Goal: Information Seeking & Learning: Learn about a topic

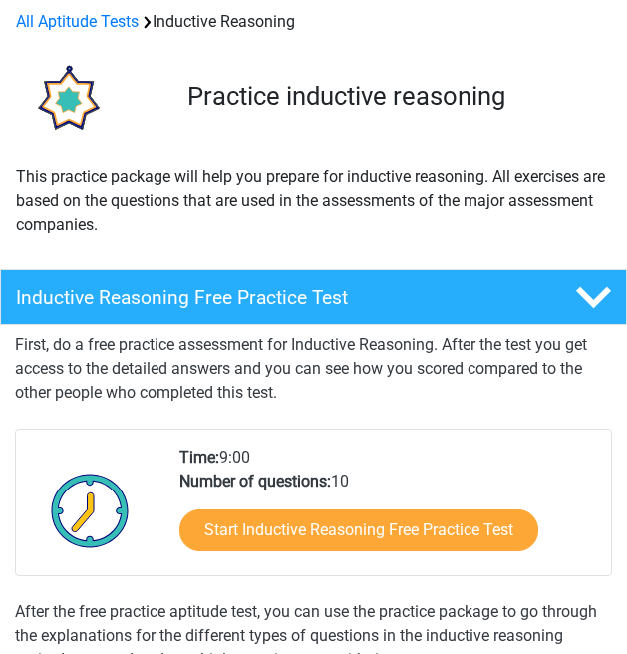
scroll to position [104, 0]
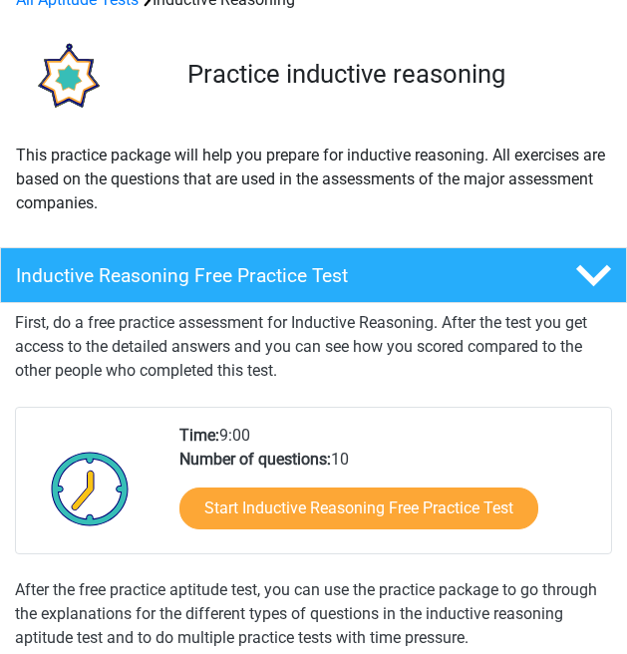
click at [439, 507] on link "Start Inductive Reasoning Free Practice Test" at bounding box center [358, 508] width 359 height 42
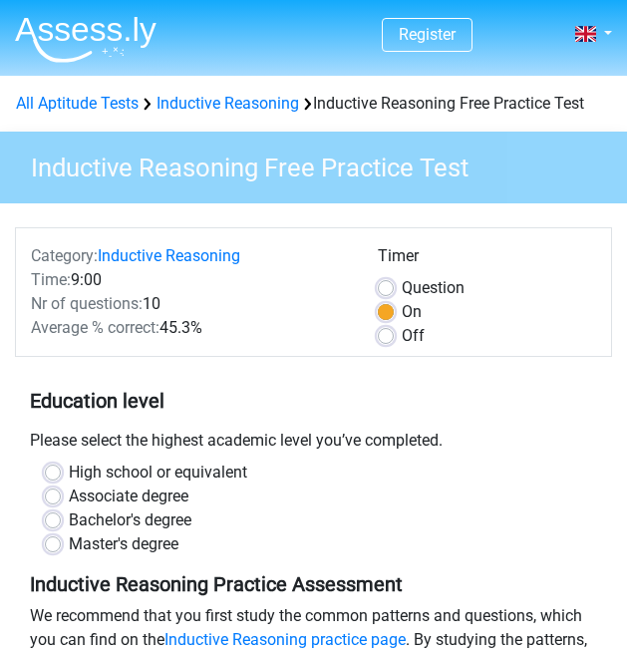
click at [402, 339] on label "Off" at bounding box center [413, 336] width 23 height 24
click at [384, 339] on input "Off" at bounding box center [386, 334] width 16 height 20
radio input "true"
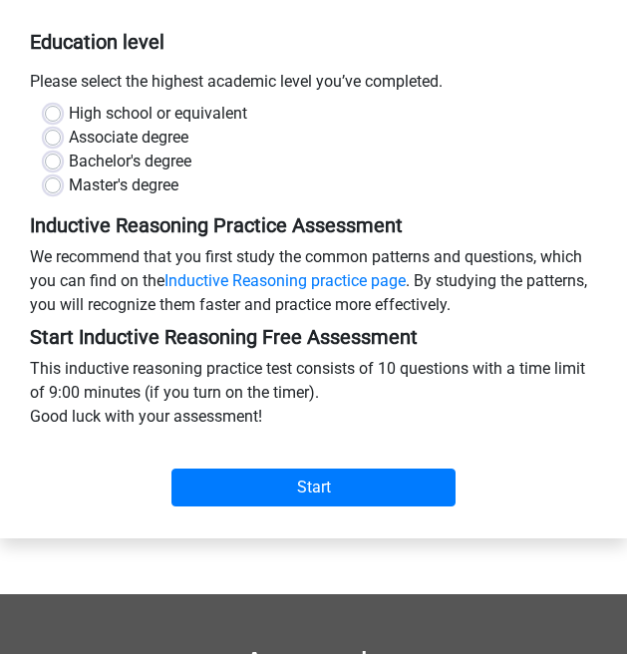
scroll to position [382, 0]
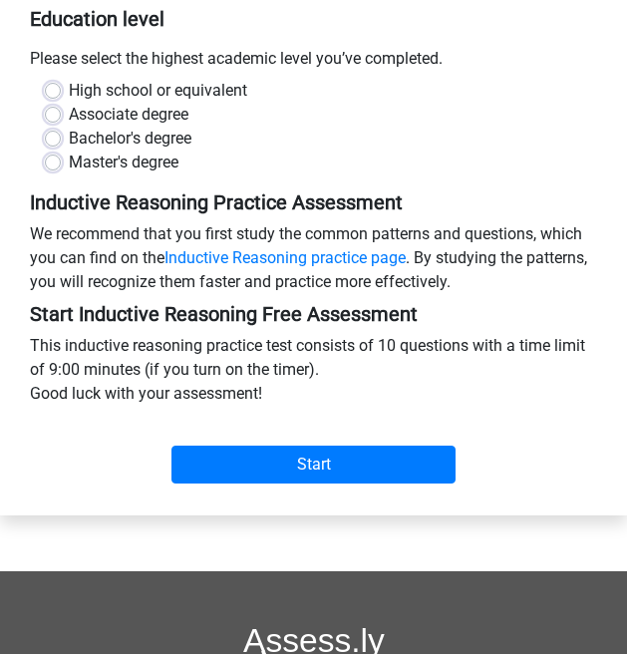
click at [370, 473] on input "Start" at bounding box center [313, 465] width 284 height 38
click at [330, 462] on input "Start" at bounding box center [313, 465] width 284 height 38
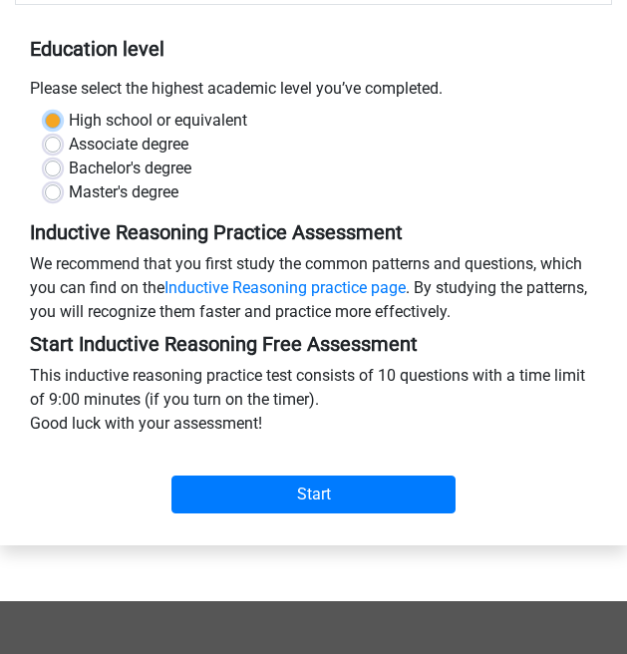
scroll to position [353, 0]
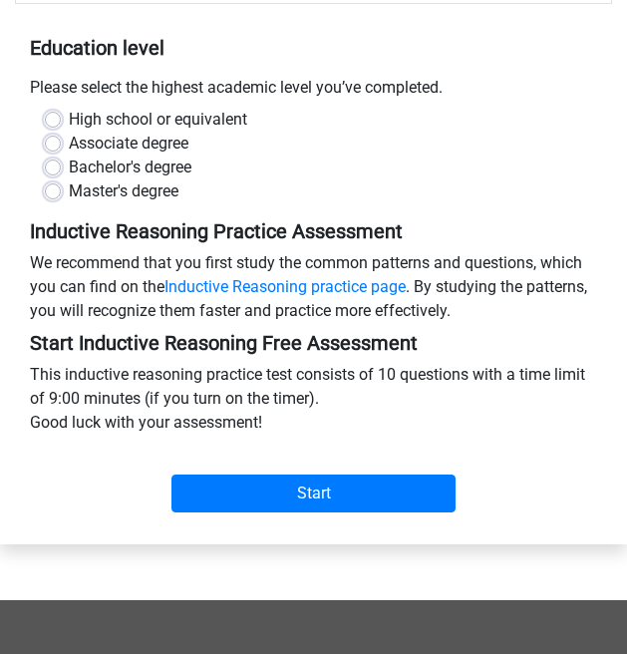
click at [345, 491] on input "Start" at bounding box center [313, 493] width 284 height 38
click at [69, 124] on label "High school or equivalent" at bounding box center [158, 120] width 178 height 24
click at [49, 124] on input "High school or equivalent" at bounding box center [53, 118] width 16 height 20
radio input "true"
click at [69, 117] on label "High school or equivalent" at bounding box center [158, 120] width 178 height 24
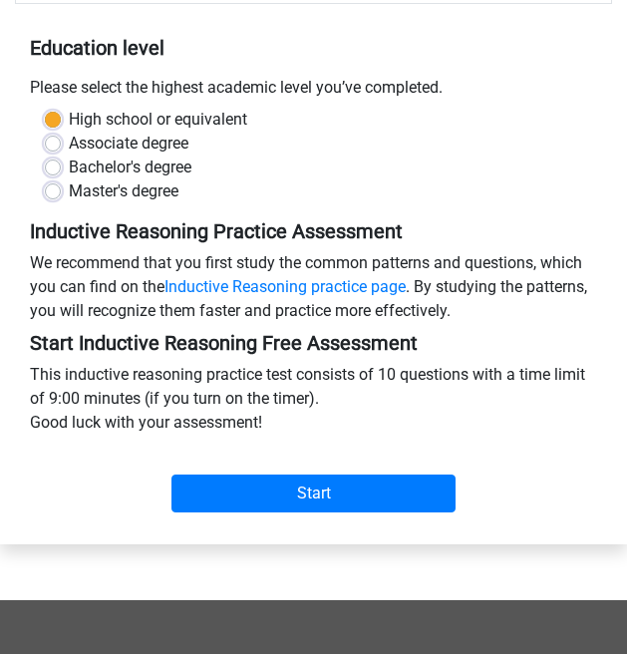
click at [56, 117] on input "High school or equivalent" at bounding box center [53, 118] width 16 height 20
click at [359, 481] on input "Start" at bounding box center [313, 493] width 284 height 38
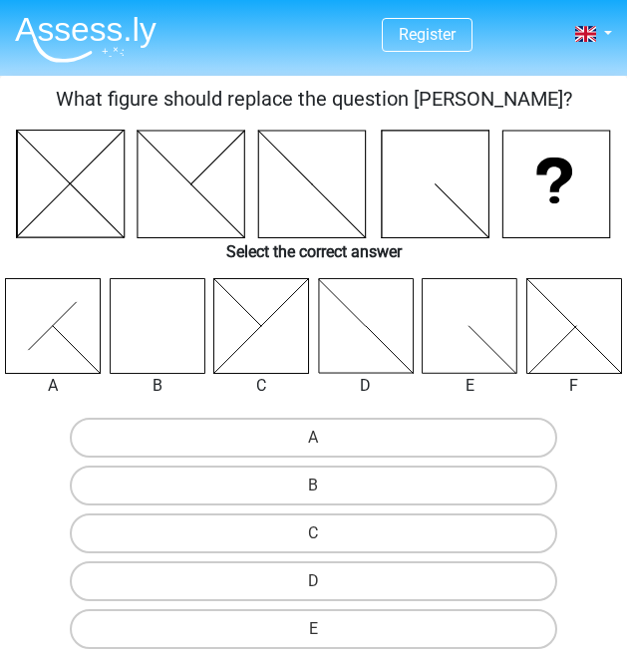
click at [387, 490] on label "B" at bounding box center [313, 485] width 487 height 40
click at [327, 490] on input "B" at bounding box center [320, 491] width 13 height 13
radio input "true"
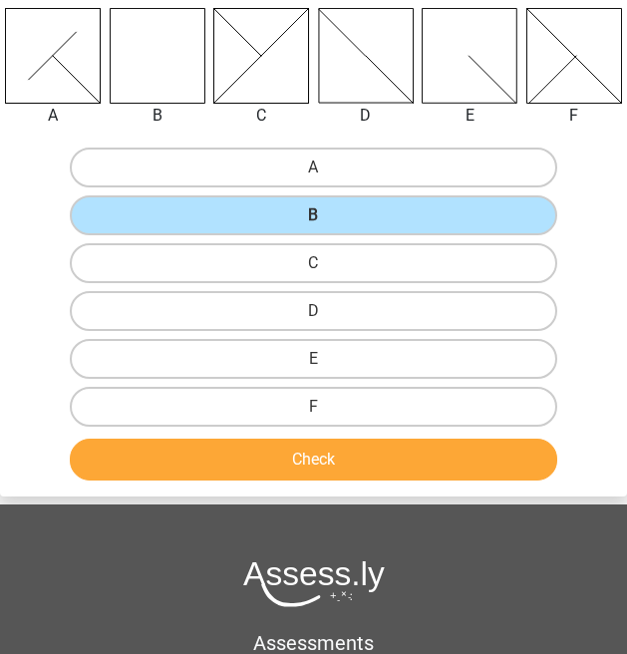
scroll to position [271, 0]
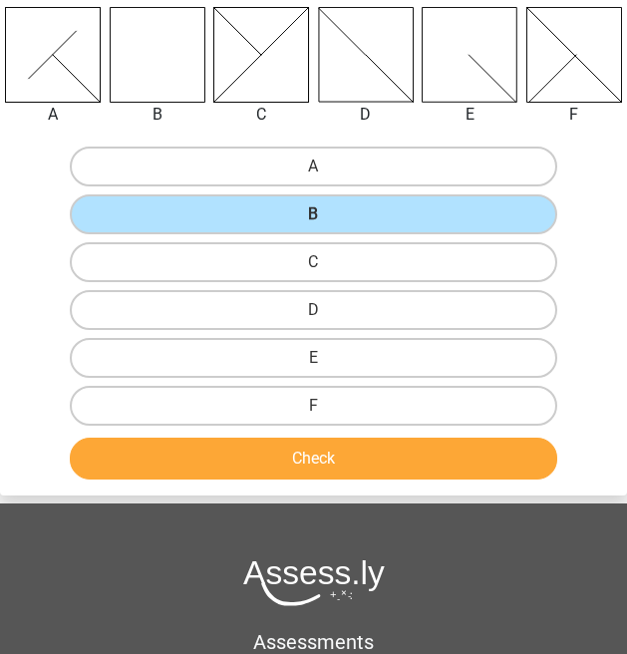
click at [403, 460] on button "Check" at bounding box center [313, 459] width 487 height 42
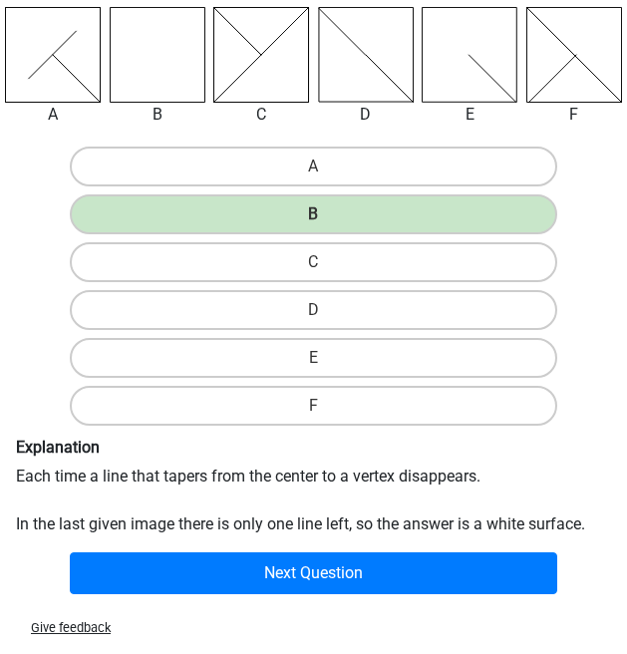
click at [330, 566] on button "Next Question" at bounding box center [313, 573] width 487 height 42
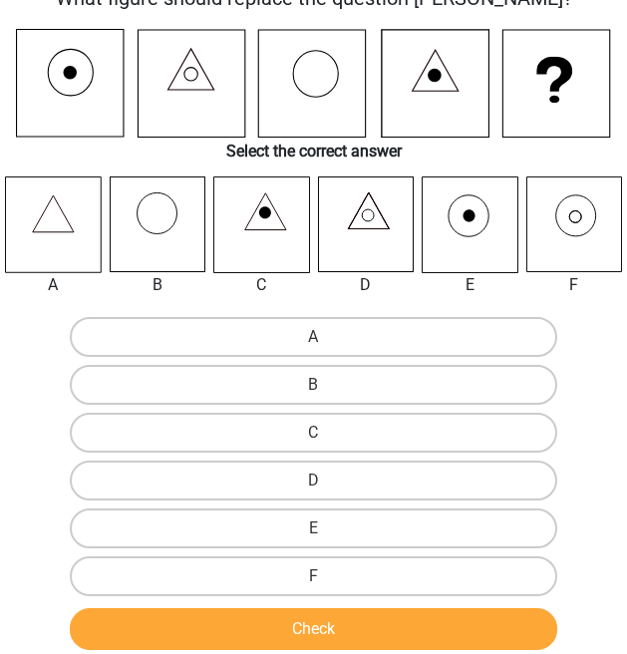
scroll to position [76, 0]
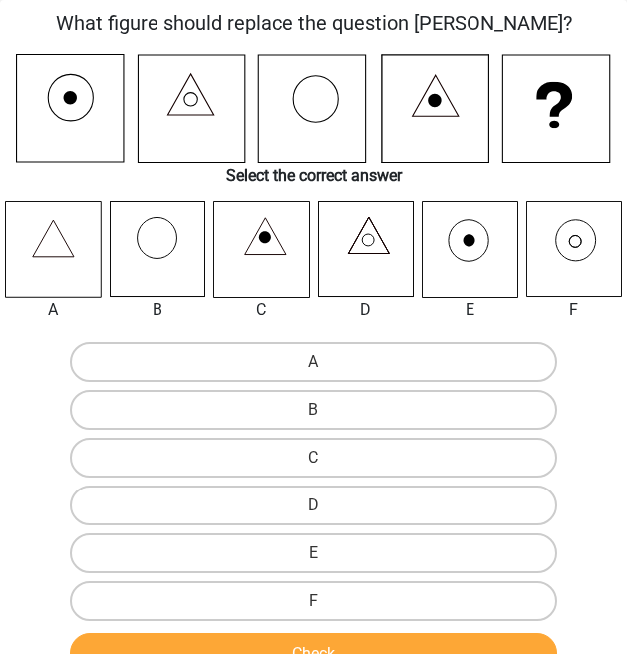
click at [381, 603] on label "F" at bounding box center [313, 601] width 487 height 40
click at [327, 603] on input "F" at bounding box center [320, 607] width 13 height 13
radio input "true"
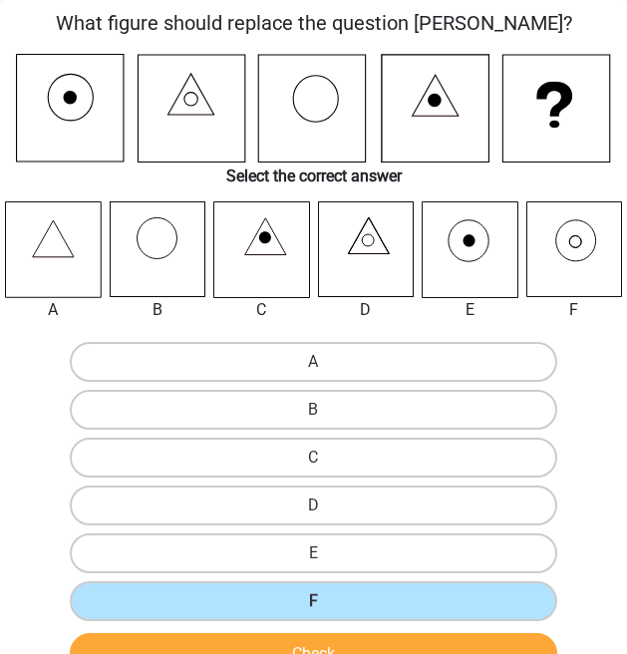
click at [421, 653] on button "Check" at bounding box center [313, 654] width 487 height 42
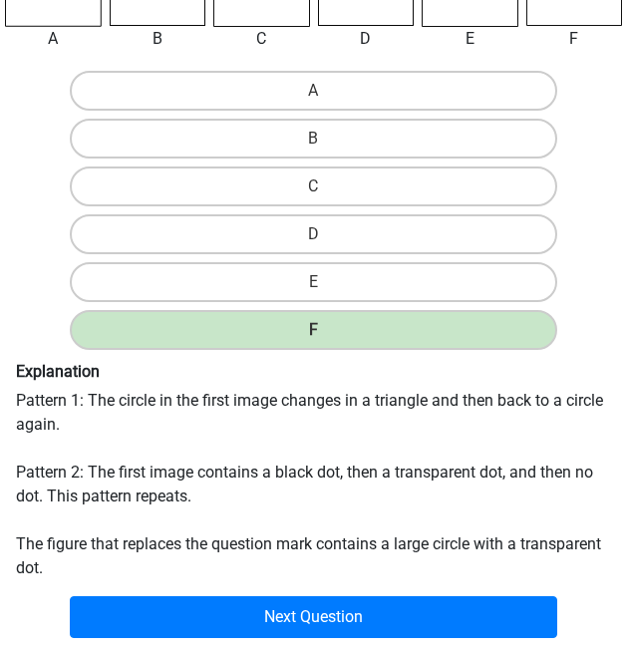
click at [424, 620] on button "Next Question" at bounding box center [313, 617] width 487 height 42
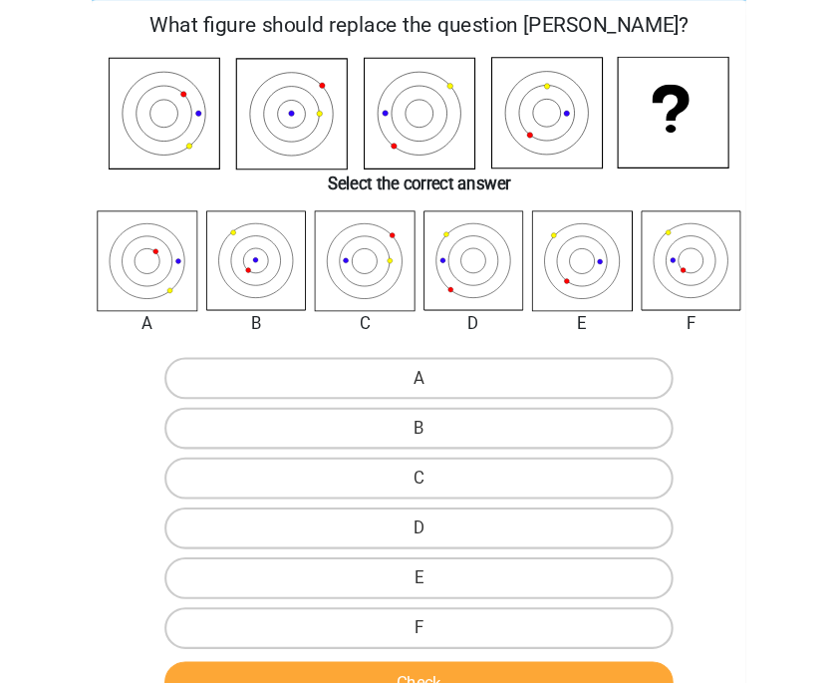
scroll to position [141, 0]
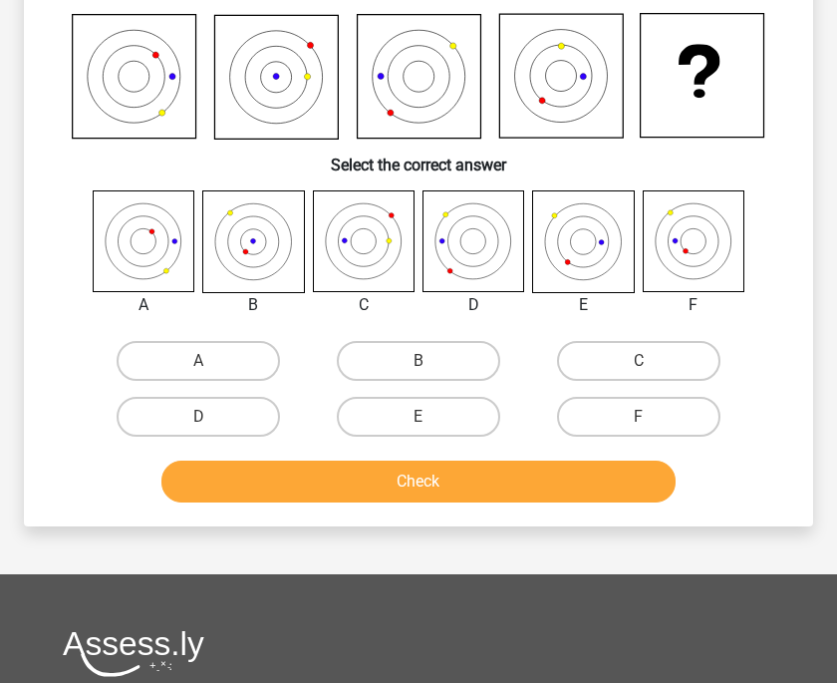
click at [626, 417] on label "F" at bounding box center [638, 417] width 163 height 40
click at [626, 417] on input "F" at bounding box center [645, 423] width 13 height 13
radio input "true"
click at [582, 487] on button "Check" at bounding box center [418, 481] width 515 height 42
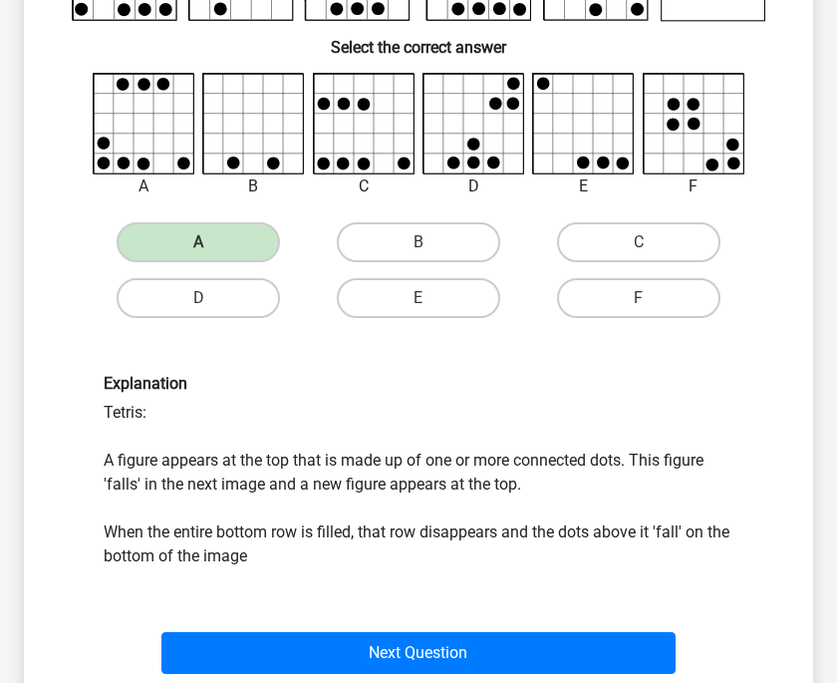
scroll to position [240, 0]
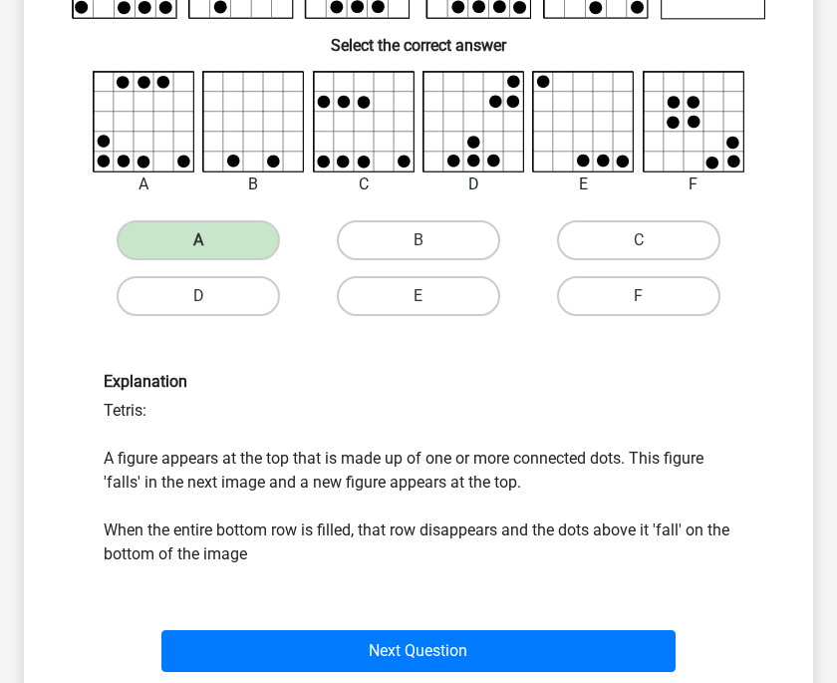
click at [593, 646] on button "Next Question" at bounding box center [418, 651] width 515 height 42
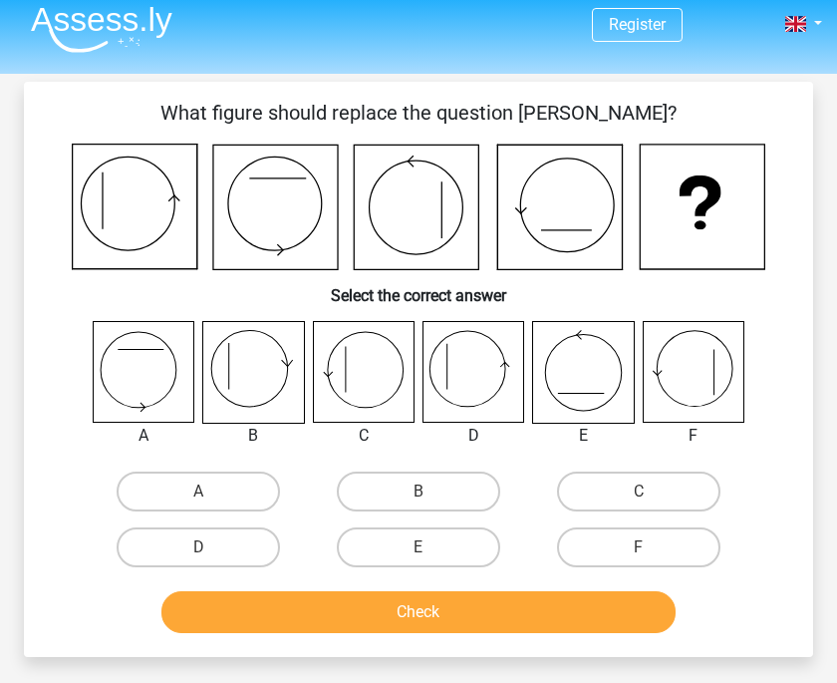
scroll to position [0, 0]
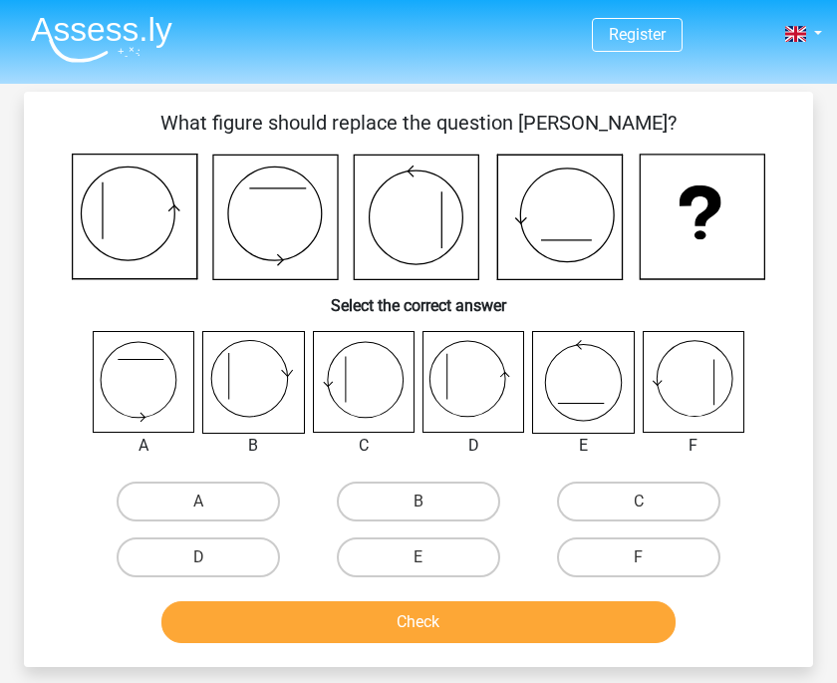
click at [626, 495] on label "C" at bounding box center [638, 501] width 163 height 40
click at [626, 501] on input "C" at bounding box center [645, 507] width 13 height 13
radio input "true"
click at [574, 617] on button "Check" at bounding box center [418, 622] width 515 height 42
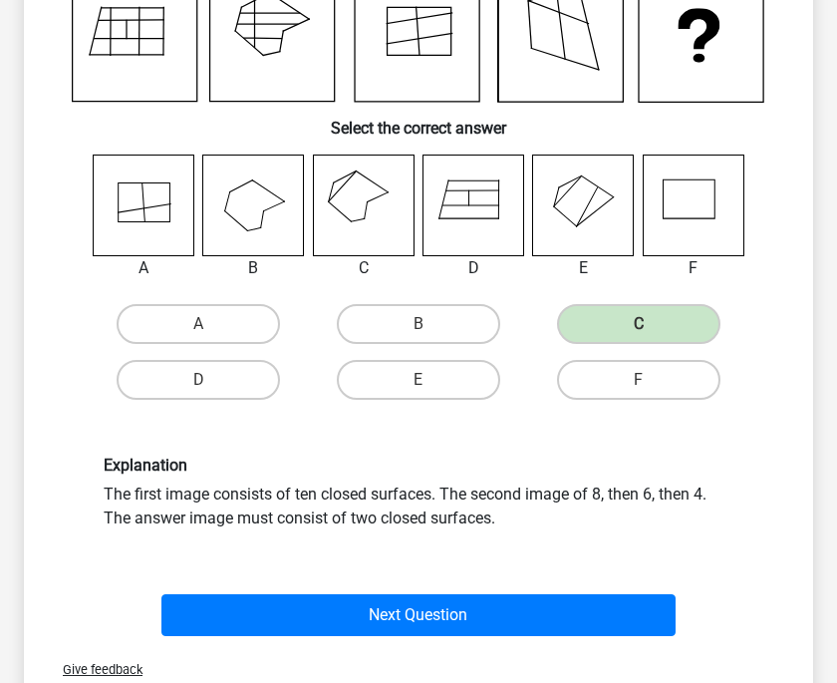
scroll to position [264, 0]
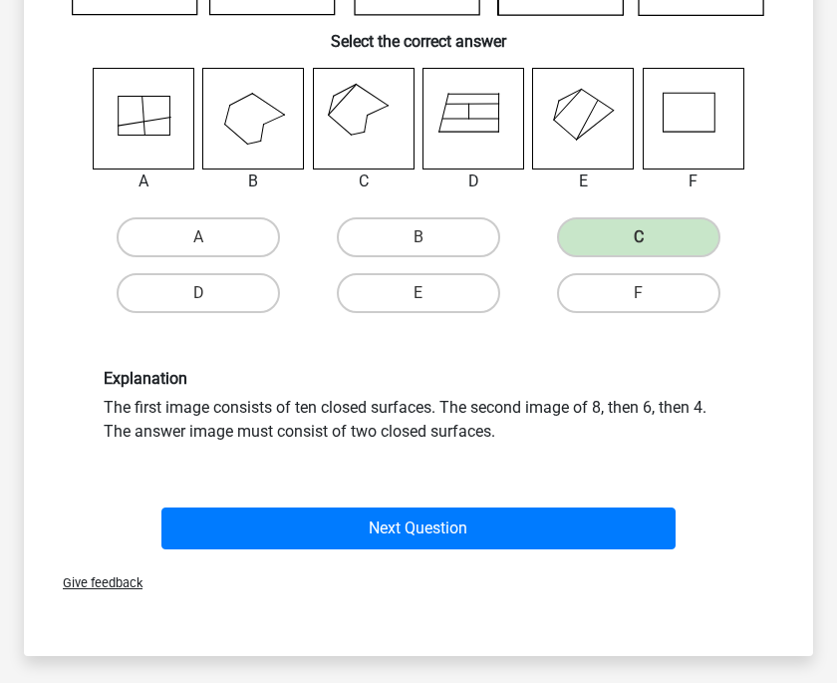
click at [597, 527] on button "Next Question" at bounding box center [418, 528] width 515 height 42
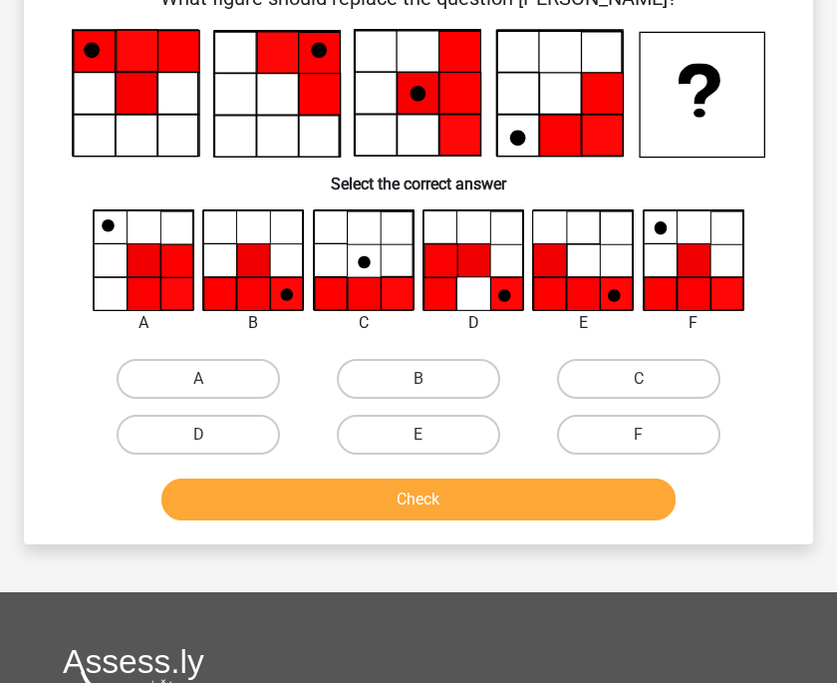
scroll to position [92, 0]
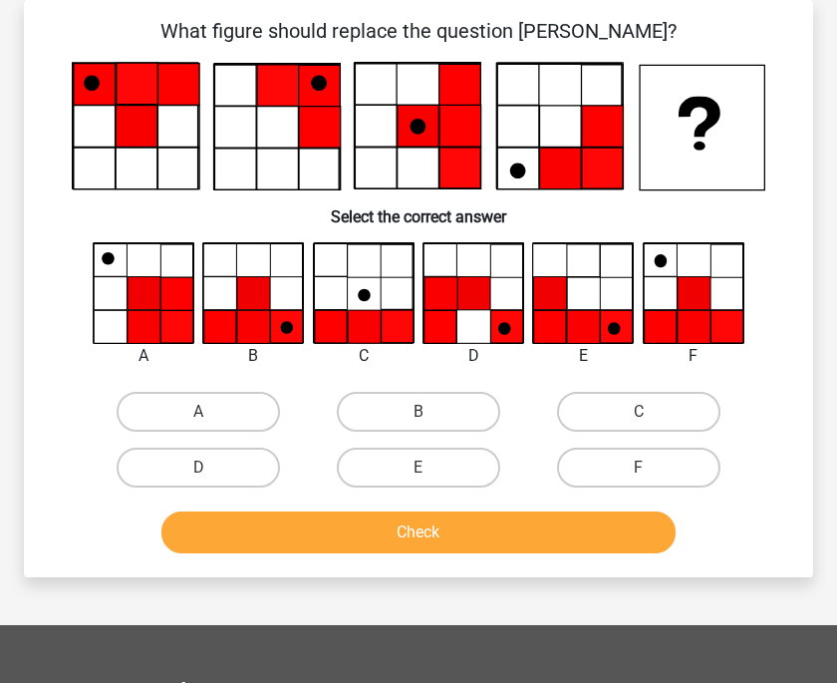
click at [476, 464] on label "E" at bounding box center [418, 468] width 163 height 40
click at [432, 467] on input "E" at bounding box center [425, 473] width 13 height 13
radio input "true"
click at [534, 541] on button "Check" at bounding box center [418, 532] width 515 height 42
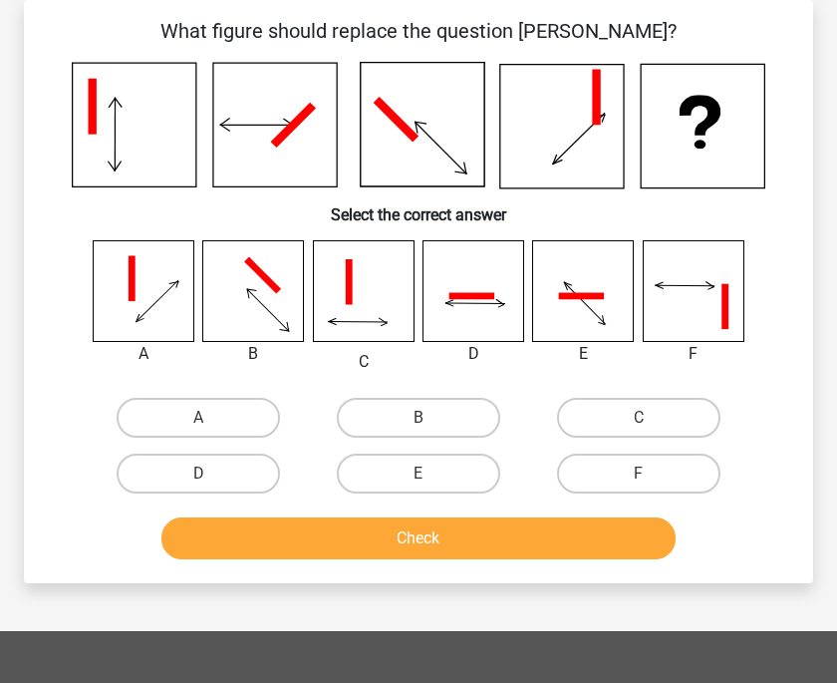
click at [229, 427] on label "A" at bounding box center [198, 418] width 163 height 40
click at [211, 427] on input "A" at bounding box center [204, 424] width 13 height 13
radio input "true"
click at [340, 536] on button "Check" at bounding box center [418, 538] width 515 height 42
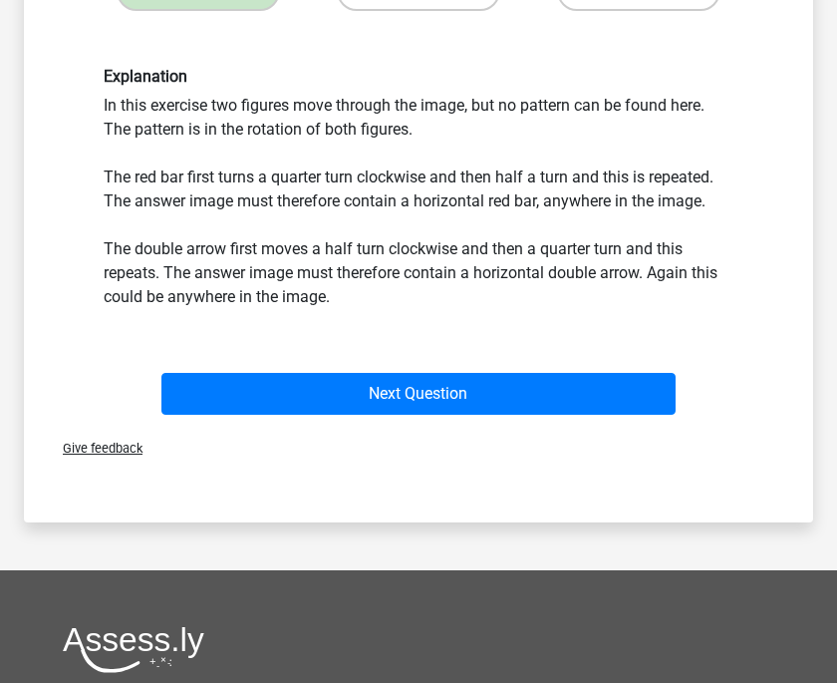
click at [567, 395] on button "Next Question" at bounding box center [418, 394] width 515 height 42
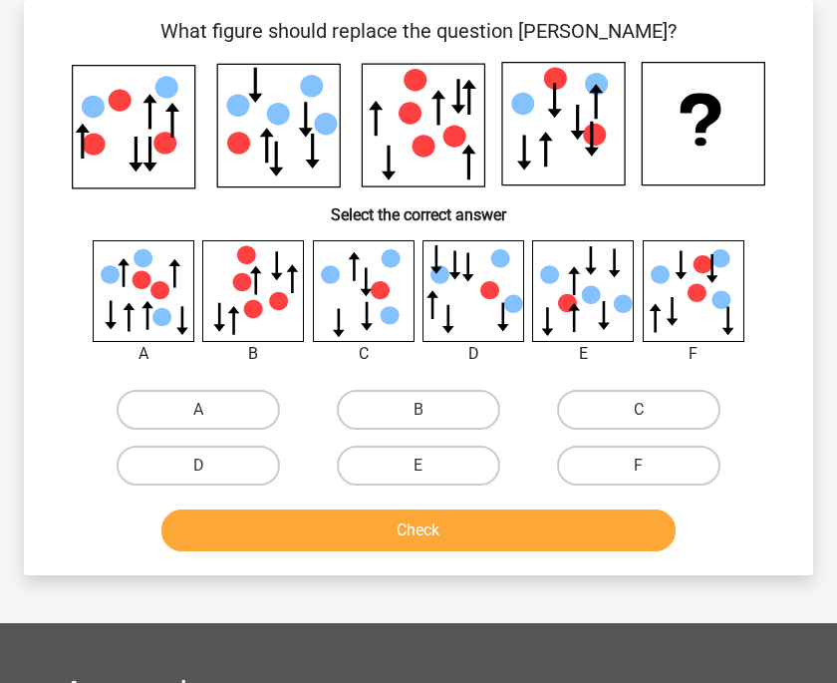
click at [437, 470] on label "E" at bounding box center [418, 466] width 163 height 40
click at [432, 470] on input "E" at bounding box center [425, 471] width 13 height 13
radio input "true"
click at [491, 530] on button "Check" at bounding box center [418, 530] width 515 height 42
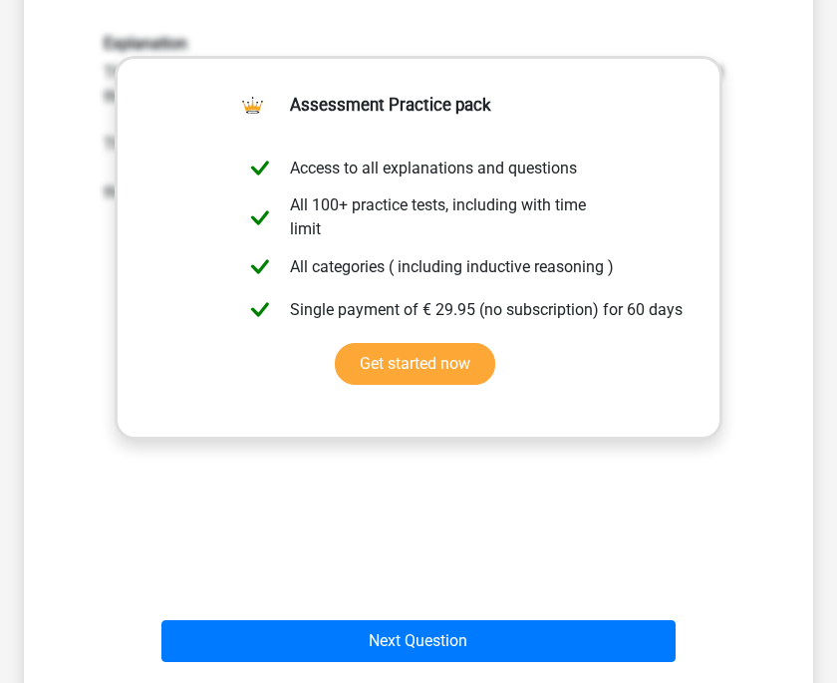
click at [558, 638] on button "Next Question" at bounding box center [418, 641] width 515 height 42
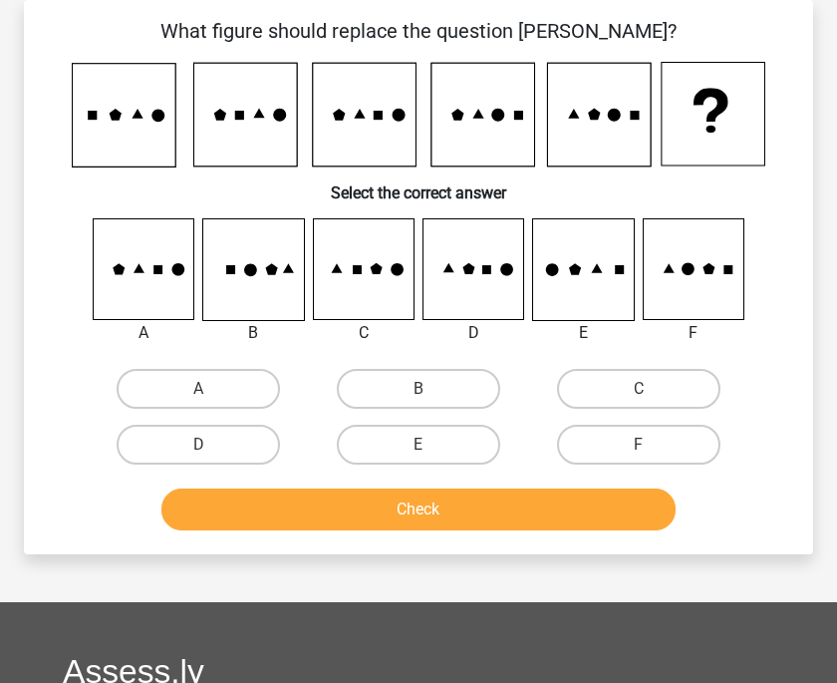
click at [625, 398] on label "C" at bounding box center [638, 389] width 163 height 40
click at [626, 398] on input "C" at bounding box center [645, 395] width 13 height 13
radio input "true"
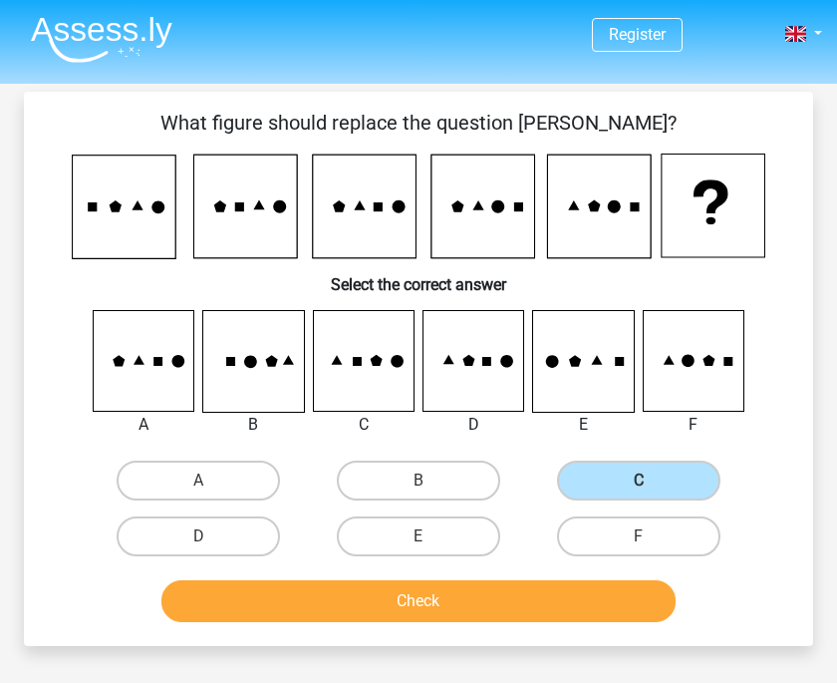
scroll to position [1, 0]
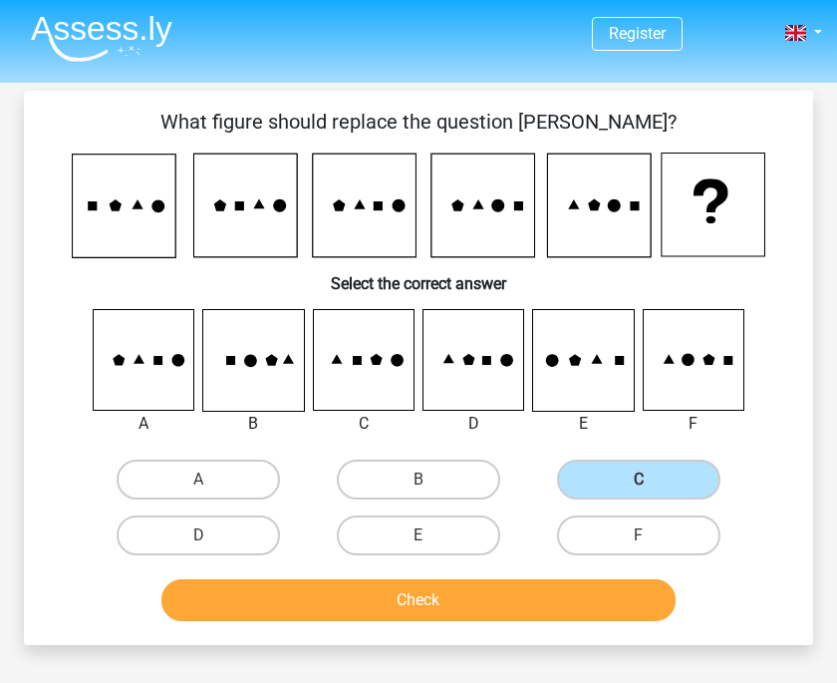
click at [626, 531] on label "F" at bounding box center [638, 535] width 163 height 40
click at [626, 535] on input "F" at bounding box center [645, 541] width 13 height 13
radio input "true"
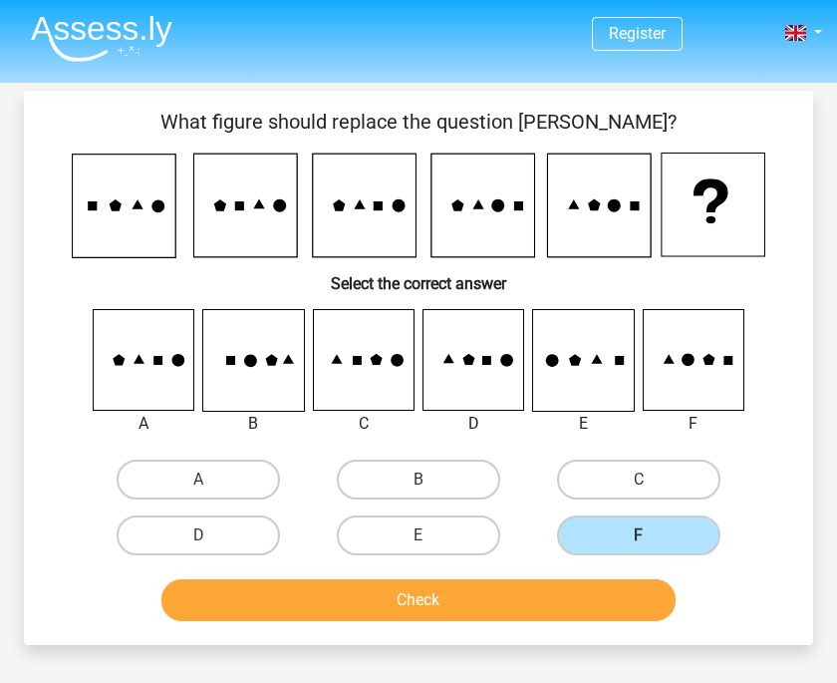
click at [599, 601] on button "Check" at bounding box center [418, 600] width 515 height 42
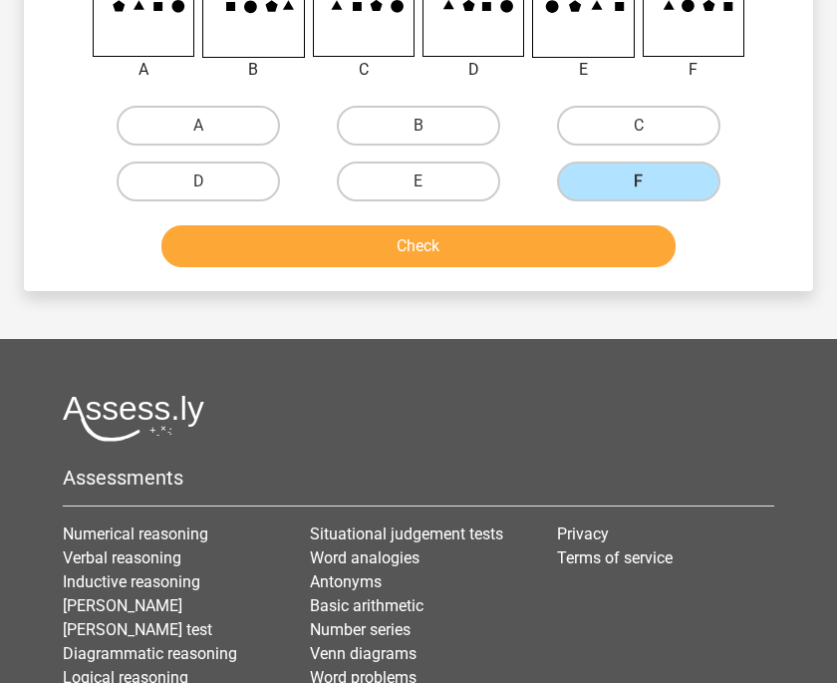
scroll to position [352, 0]
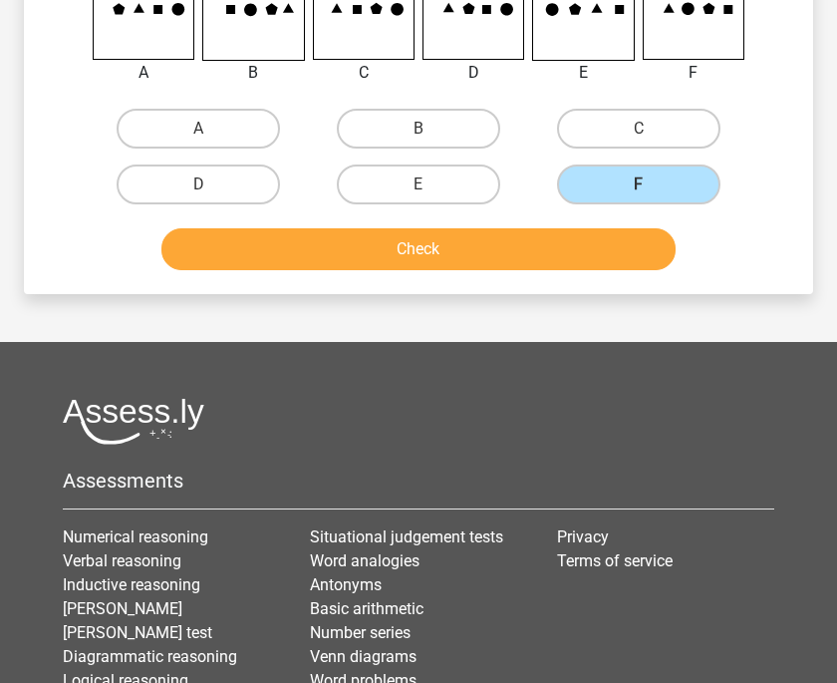
click at [451, 250] on button "Check" at bounding box center [418, 249] width 515 height 42
click at [476, 236] on button "Check" at bounding box center [418, 249] width 515 height 42
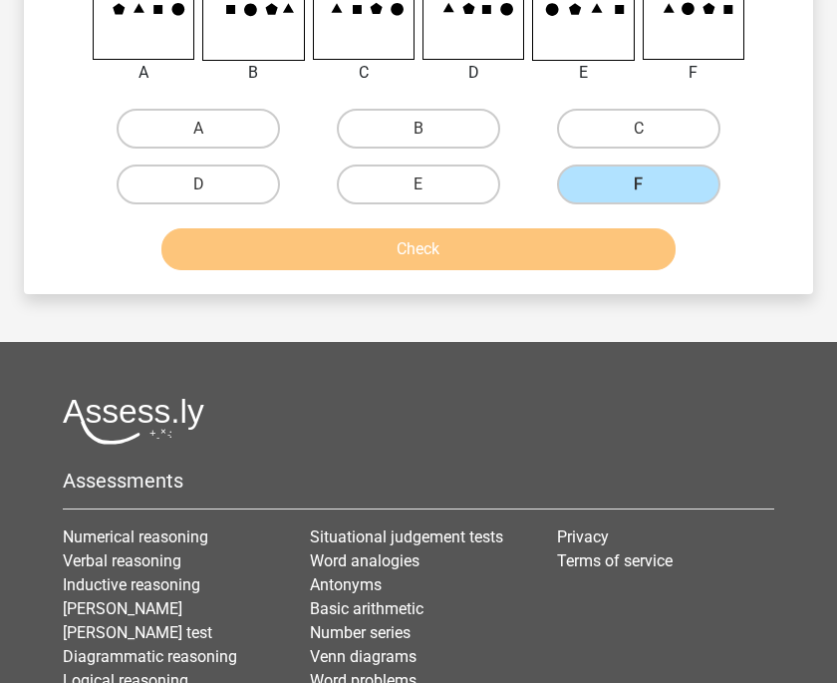
click at [484, 245] on button "Check" at bounding box center [418, 249] width 515 height 42
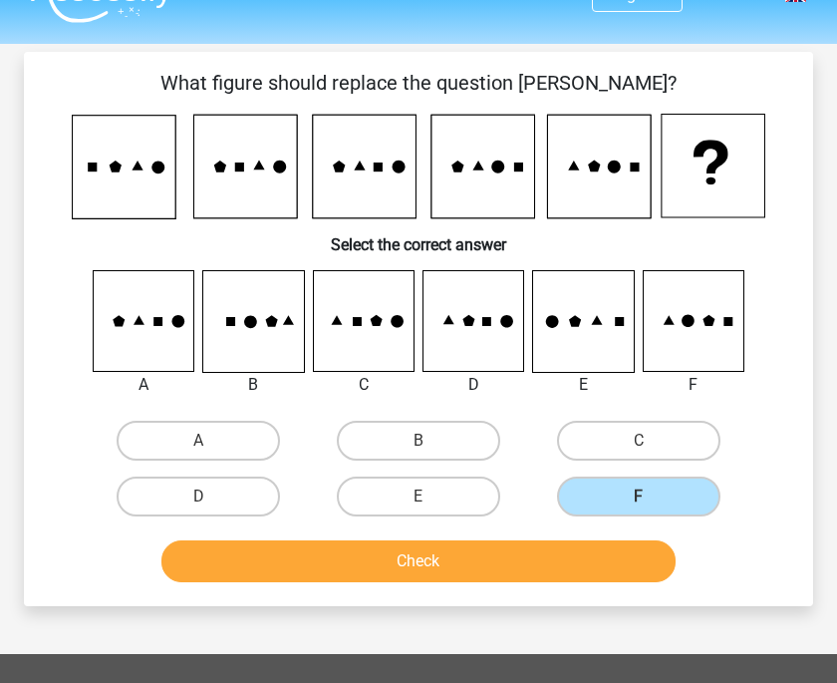
scroll to position [0, 0]
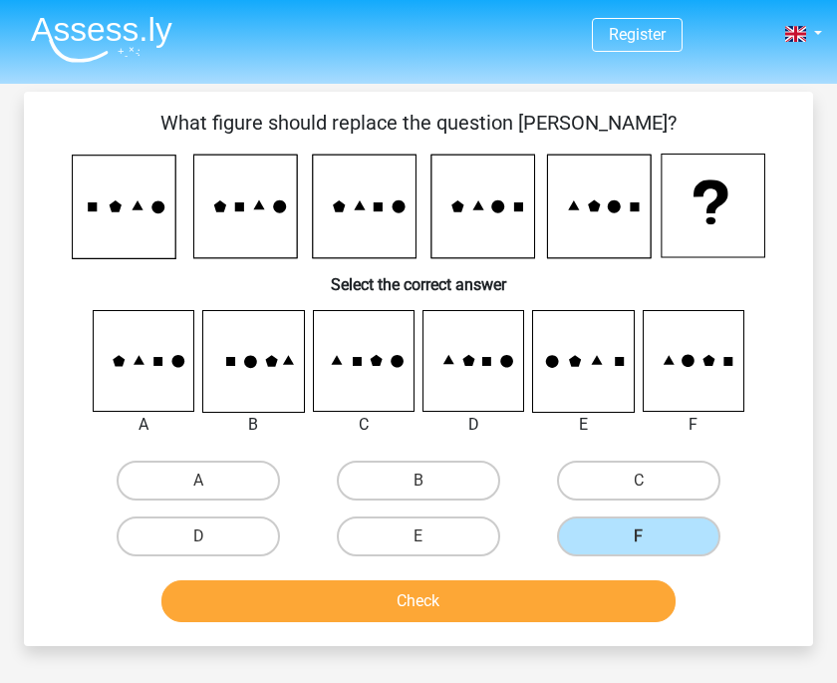
click at [578, 595] on button "Check" at bounding box center [418, 601] width 515 height 42
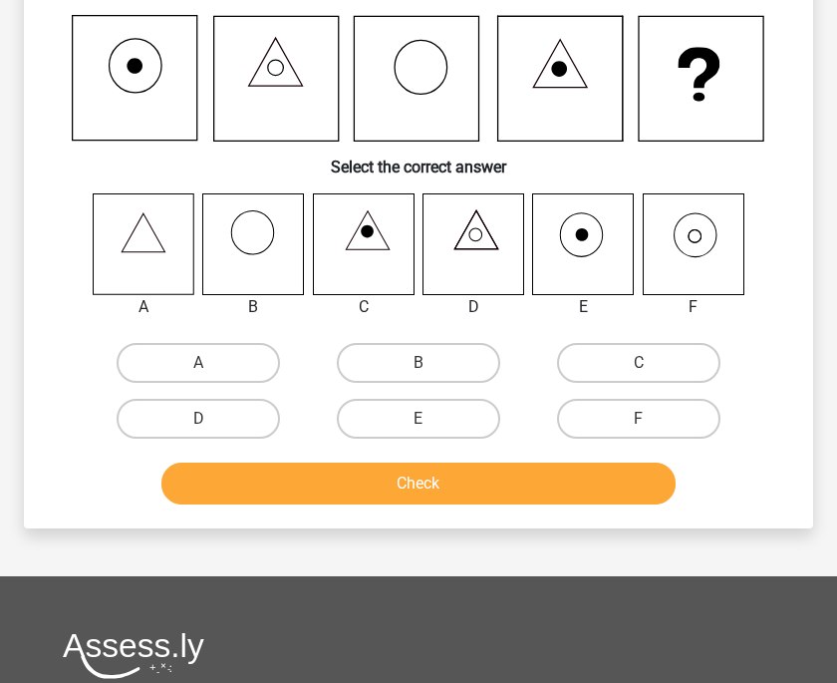
scroll to position [141, 0]
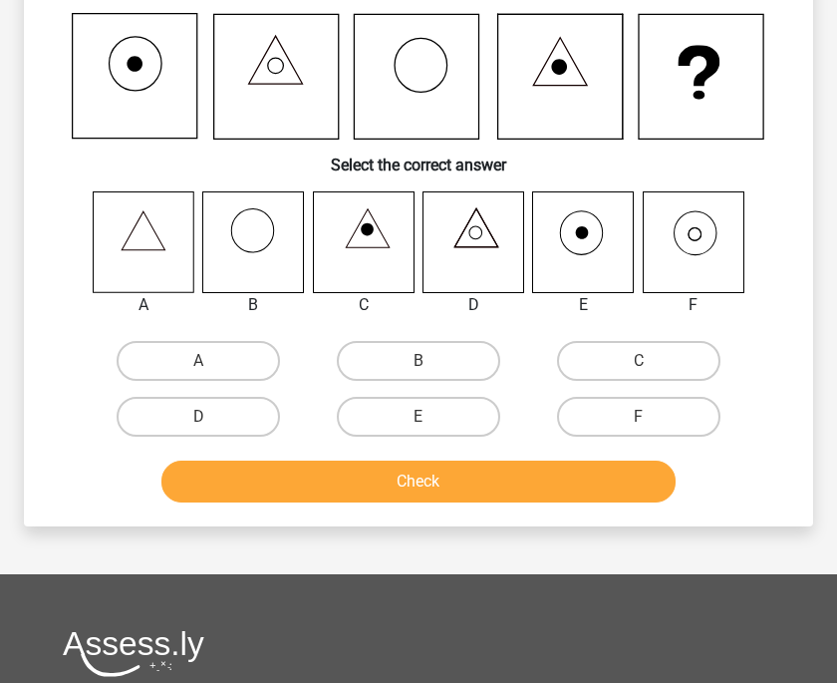
click at [626, 407] on label "F" at bounding box center [638, 417] width 163 height 40
click at [626, 417] on input "F" at bounding box center [645, 423] width 13 height 13
radio input "true"
click at [588, 496] on button "Check" at bounding box center [418, 481] width 515 height 42
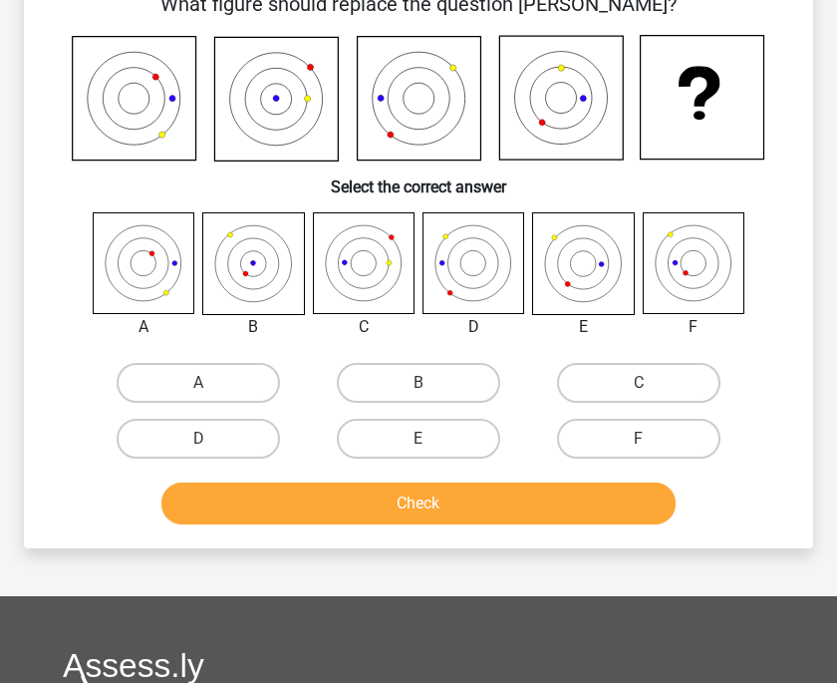
scroll to position [85, 0]
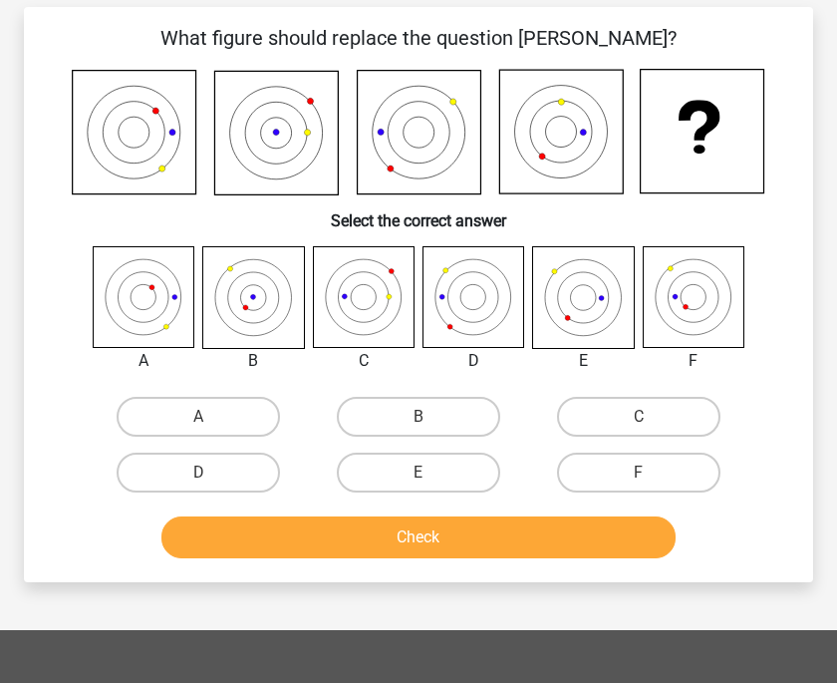
click at [626, 419] on label "C" at bounding box center [638, 417] width 163 height 40
click at [626, 419] on input "C" at bounding box center [645, 423] width 13 height 13
radio input "true"
click at [584, 543] on button "Check" at bounding box center [418, 537] width 515 height 42
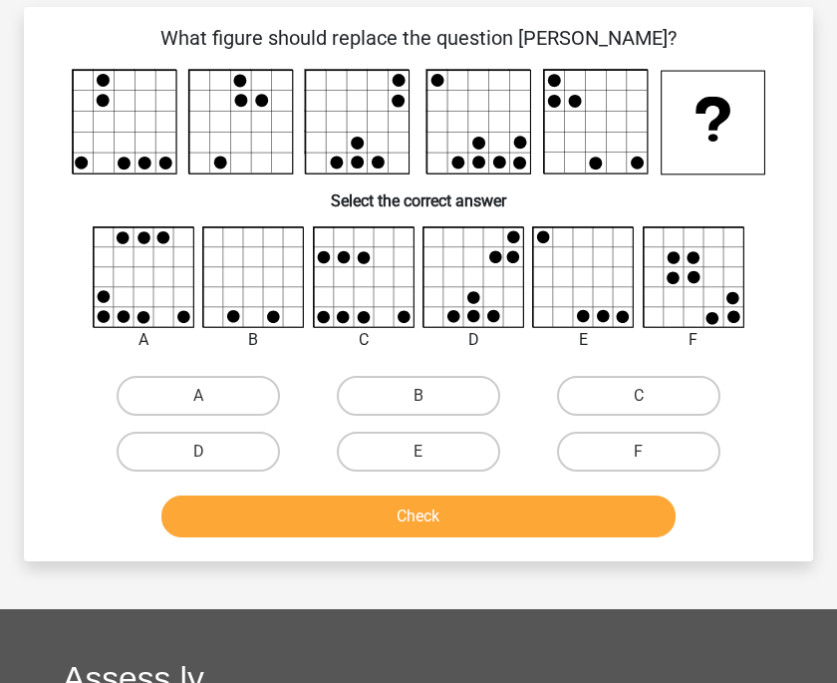
click at [438, 415] on label "B" at bounding box center [418, 396] width 163 height 40
click at [432, 409] on input "B" at bounding box center [425, 402] width 13 height 13
radio input "true"
click at [456, 459] on label "E" at bounding box center [418, 452] width 163 height 40
click at [432, 459] on input "E" at bounding box center [425, 458] width 13 height 13
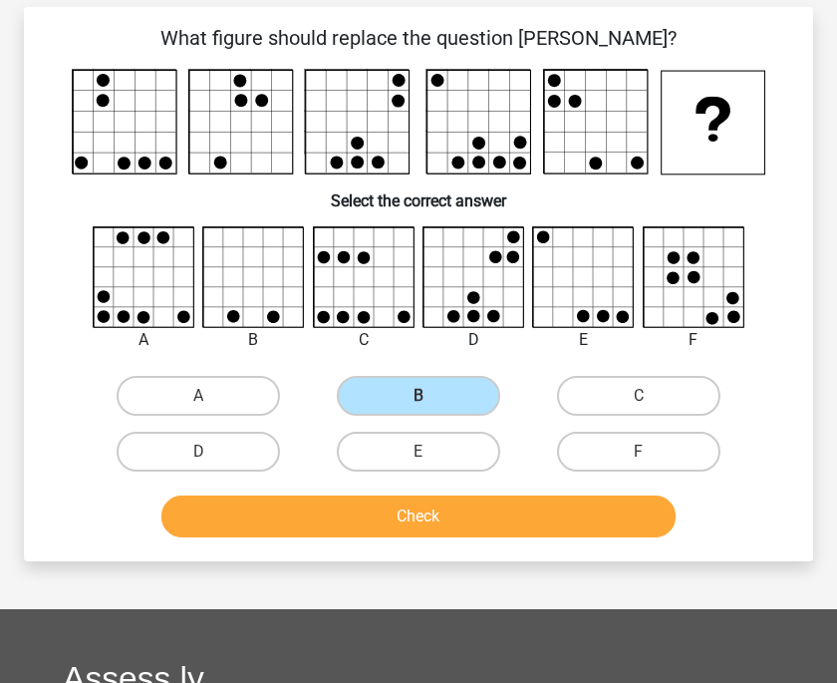
radio input "true"
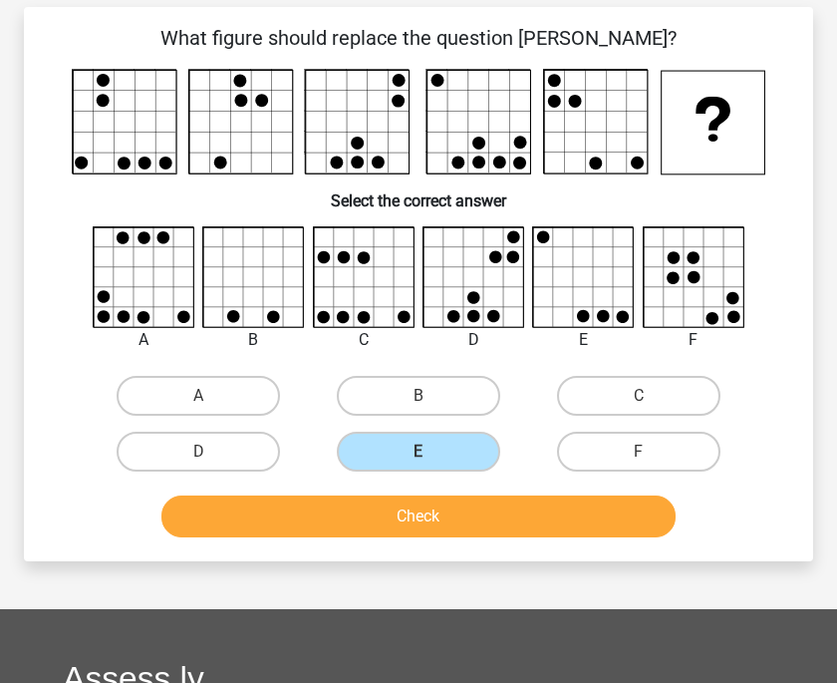
click at [522, 536] on button "Check" at bounding box center [418, 516] width 515 height 42
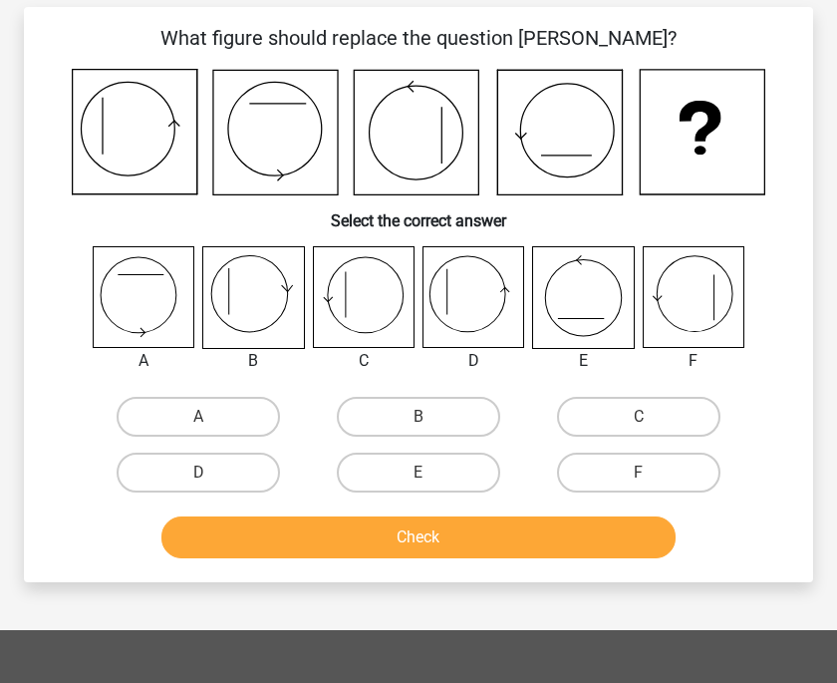
click at [458, 469] on label "E" at bounding box center [418, 473] width 163 height 40
click at [432, 472] on input "E" at bounding box center [425, 478] width 13 height 13
radio input "true"
click at [520, 543] on button "Check" at bounding box center [418, 537] width 515 height 42
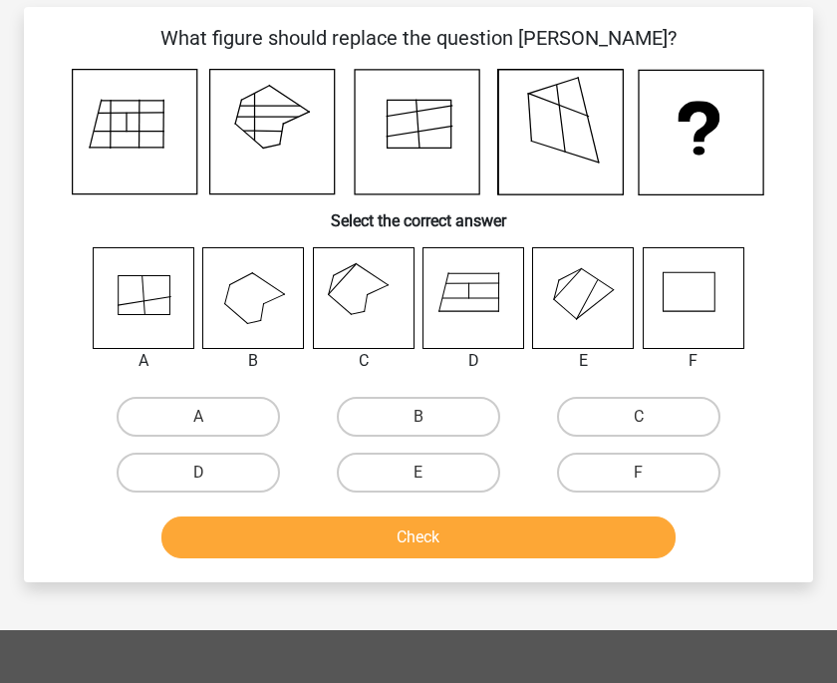
click at [626, 477] on label "F" at bounding box center [638, 473] width 163 height 40
click at [626, 477] on input "F" at bounding box center [645, 478] width 13 height 13
radio input "true"
click at [589, 543] on button "Check" at bounding box center [418, 537] width 515 height 42
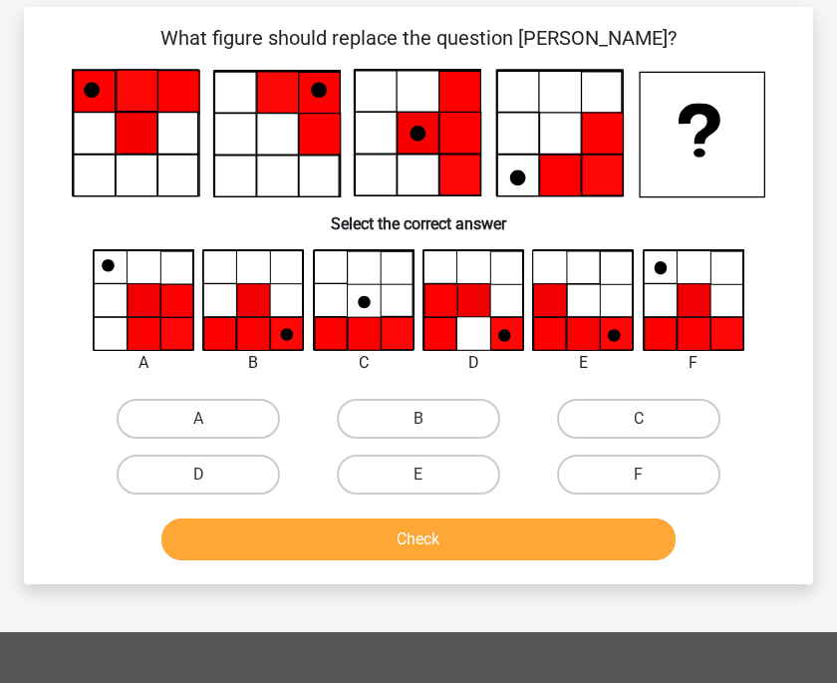
click at [626, 415] on label "C" at bounding box center [638, 419] width 163 height 40
click at [626, 419] on input "C" at bounding box center [645, 425] width 13 height 13
radio input "true"
click at [552, 539] on button "Check" at bounding box center [418, 539] width 515 height 42
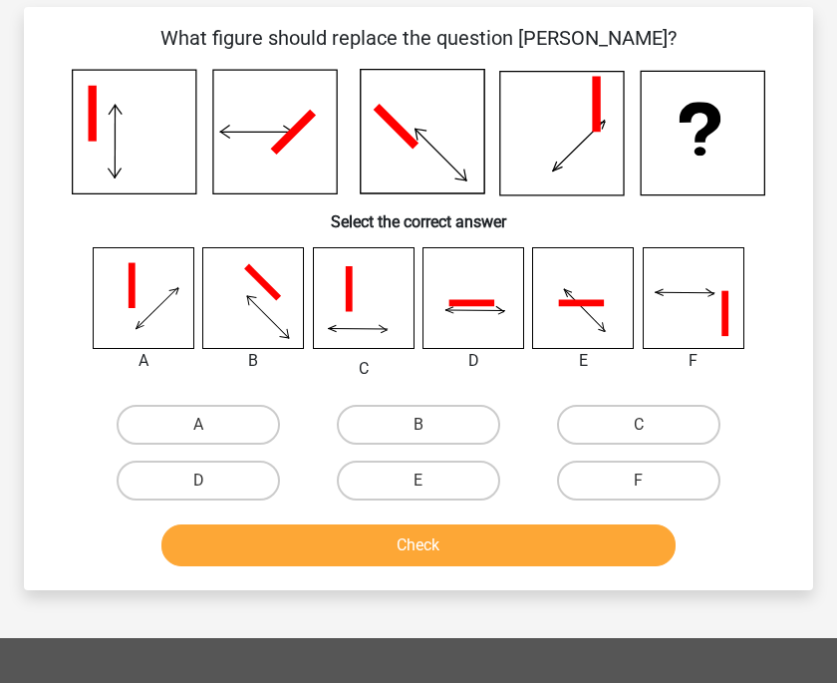
click at [452, 439] on label "B" at bounding box center [418, 425] width 163 height 40
click at [432, 438] on input "B" at bounding box center [425, 431] width 13 height 13
radio input "true"
click at [469, 545] on button "Check" at bounding box center [418, 545] width 515 height 42
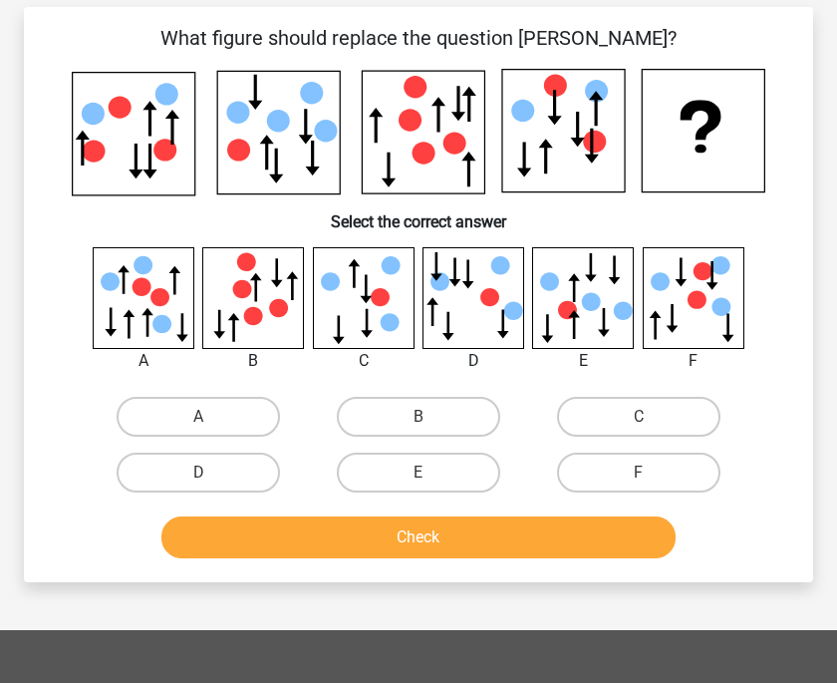
click at [259, 429] on label "A" at bounding box center [198, 417] width 163 height 40
click at [211, 429] on input "A" at bounding box center [204, 423] width 13 height 13
radio input "true"
click at [326, 538] on button "Check" at bounding box center [418, 537] width 515 height 42
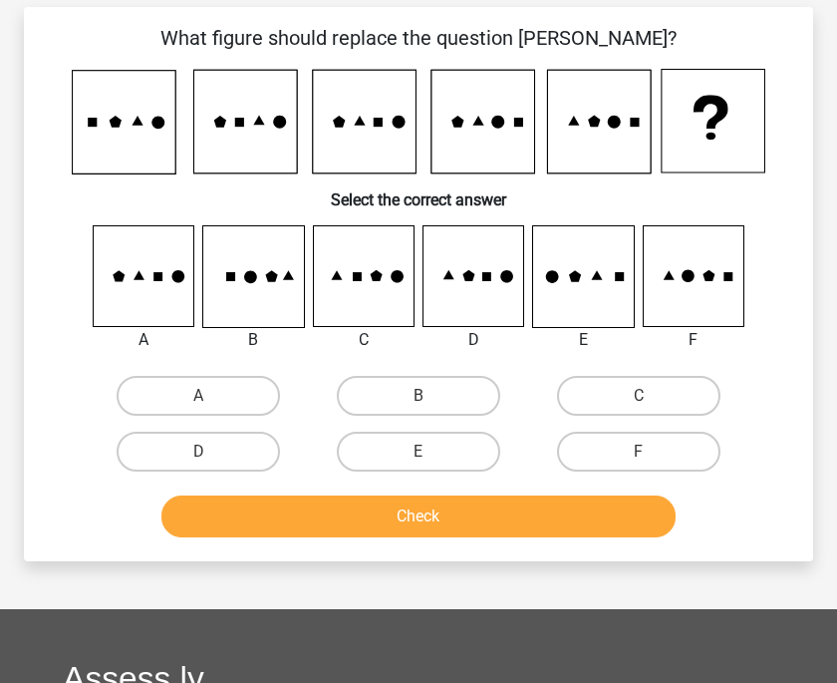
click at [416, 444] on label "E" at bounding box center [418, 452] width 163 height 40
click at [419, 452] on input "E" at bounding box center [425, 458] width 13 height 13
radio input "true"
click at [431, 527] on button "Check" at bounding box center [418, 516] width 515 height 42
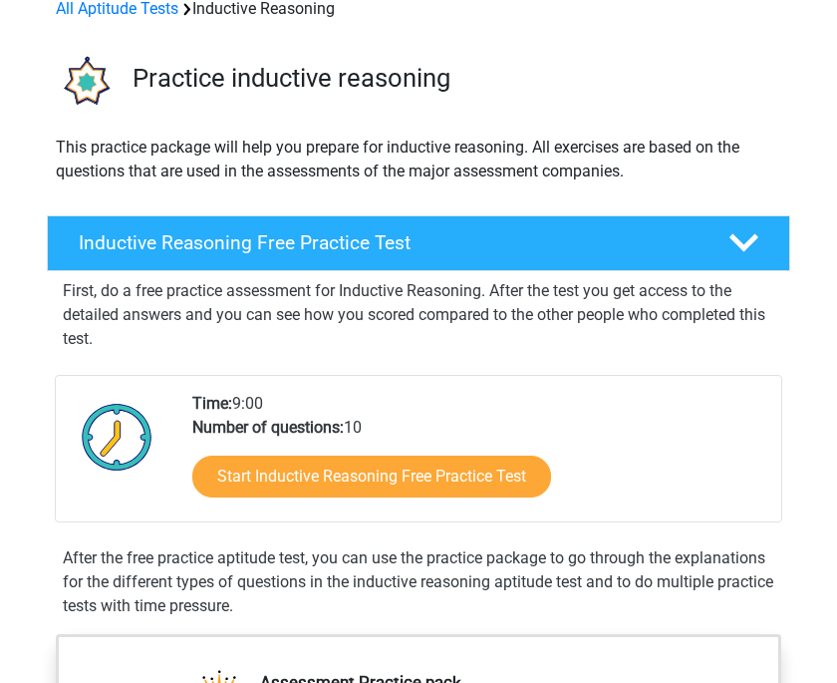
scroll to position [107, 0]
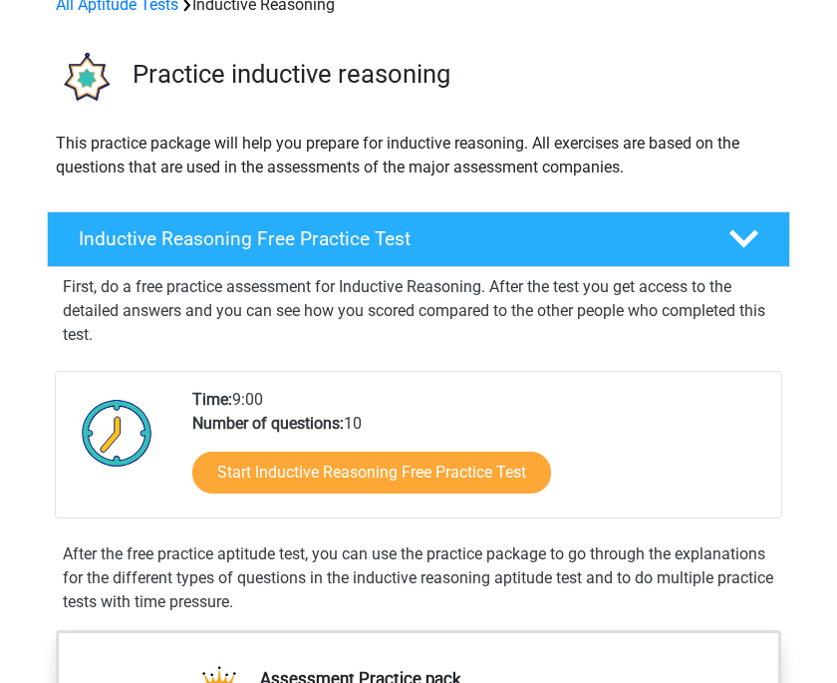
click at [499, 479] on link "Start Inductive Reasoning Free Practice Test" at bounding box center [371, 473] width 359 height 42
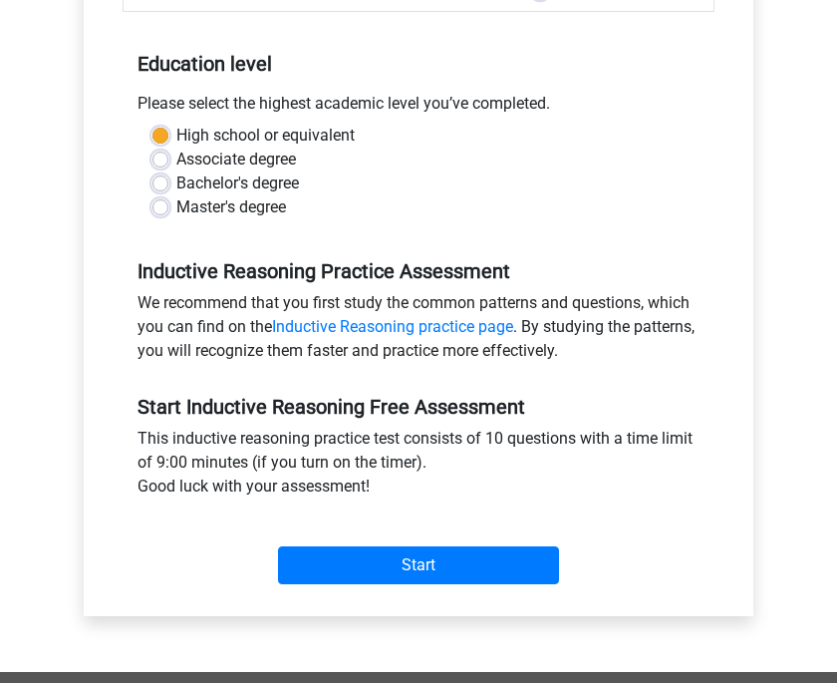
scroll to position [373, 0]
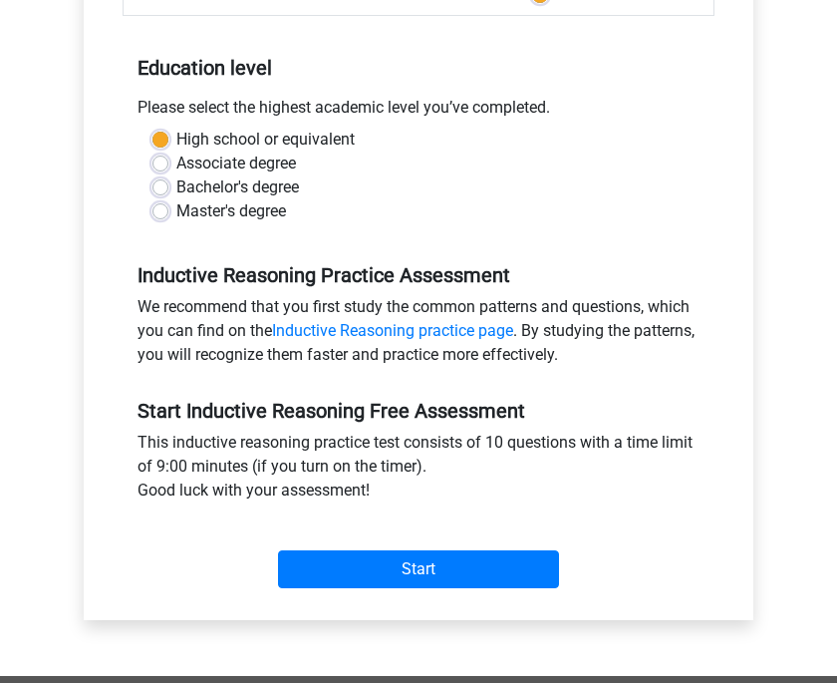
click at [481, 568] on input "Start" at bounding box center [418, 569] width 281 height 38
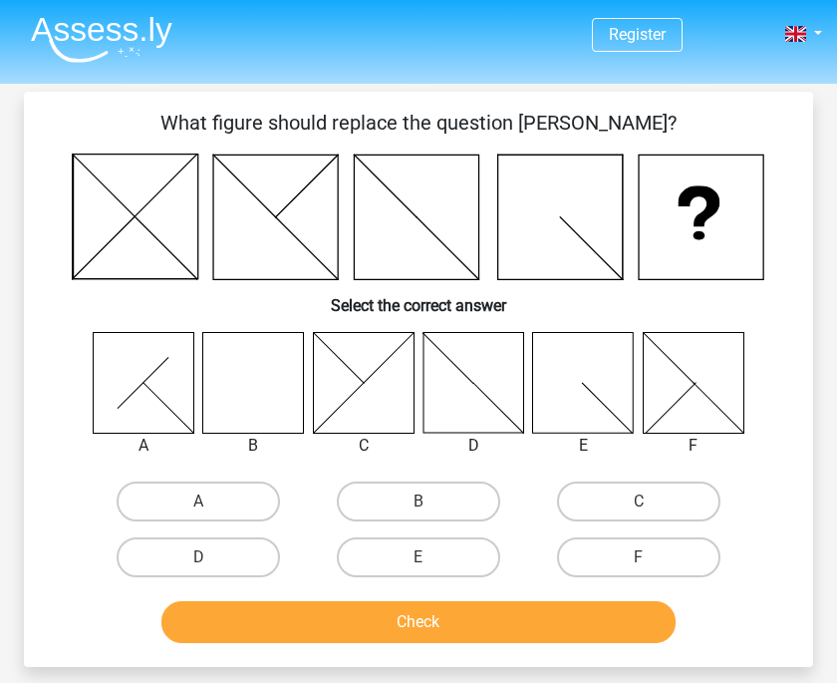
click at [445, 503] on label "B" at bounding box center [418, 501] width 163 height 40
click at [432, 503] on input "B" at bounding box center [425, 507] width 13 height 13
radio input "true"
click at [423, 621] on button "Check" at bounding box center [418, 622] width 515 height 42
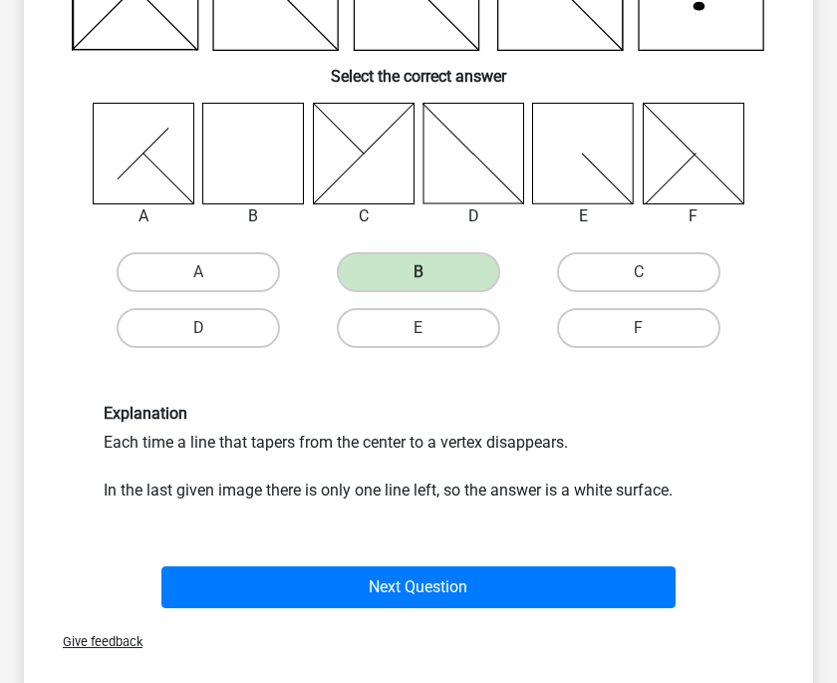
click at [548, 584] on button "Next Question" at bounding box center [418, 587] width 515 height 42
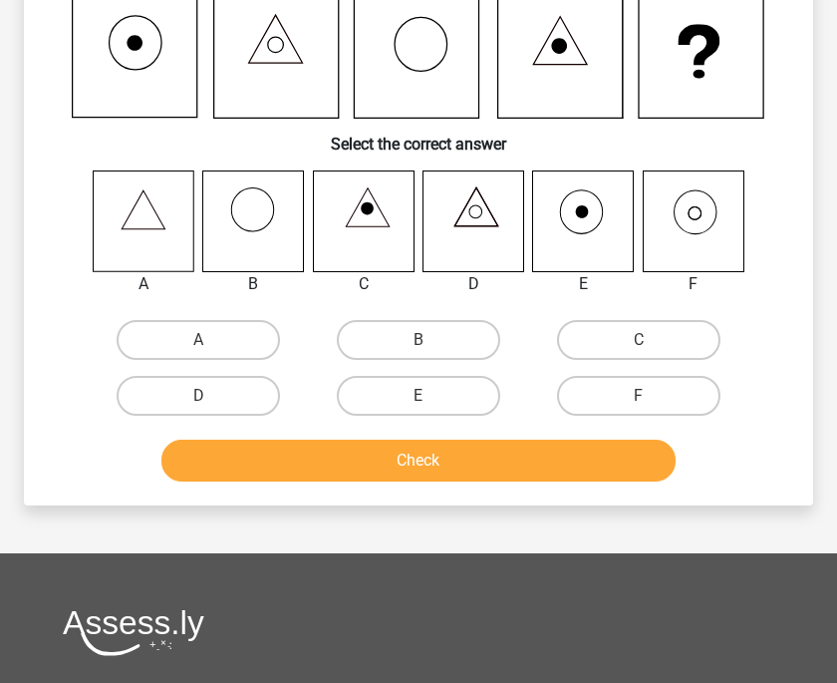
scroll to position [92, 0]
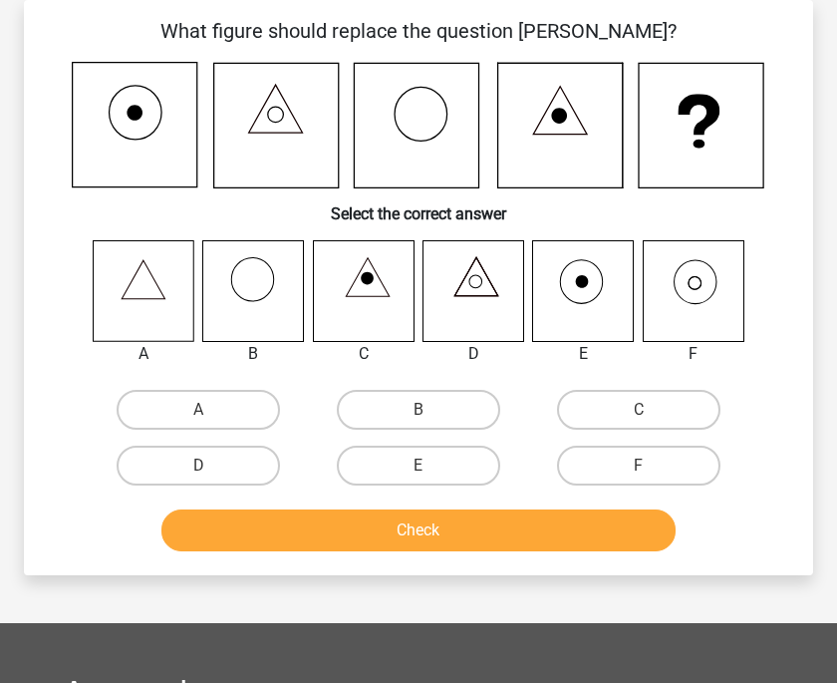
click at [653, 464] on label "F" at bounding box center [638, 466] width 163 height 40
click at [652, 465] on input "F" at bounding box center [645, 471] width 13 height 13
radio input "true"
click at [566, 534] on button "Check" at bounding box center [418, 530] width 515 height 42
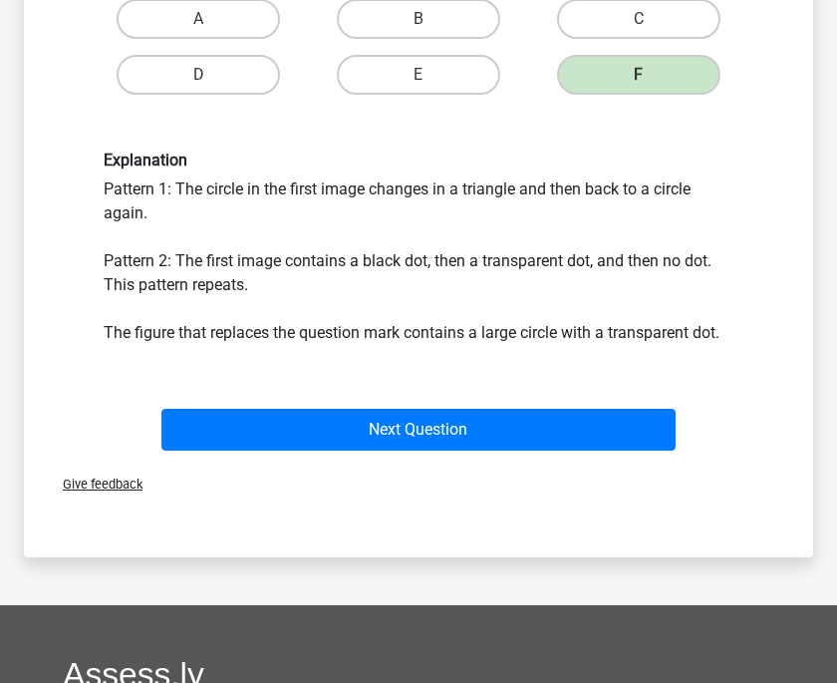
click at [614, 425] on button "Next Question" at bounding box center [418, 430] width 515 height 42
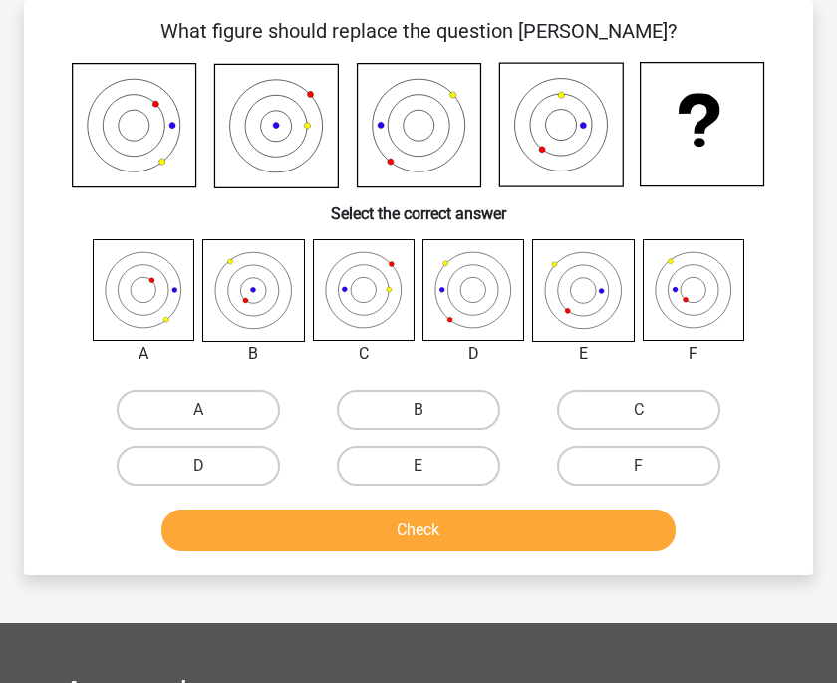
click at [457, 471] on label "E" at bounding box center [418, 466] width 163 height 40
click at [432, 471] on input "E" at bounding box center [425, 471] width 13 height 13
radio input "true"
click at [486, 536] on button "Check" at bounding box center [418, 530] width 515 height 42
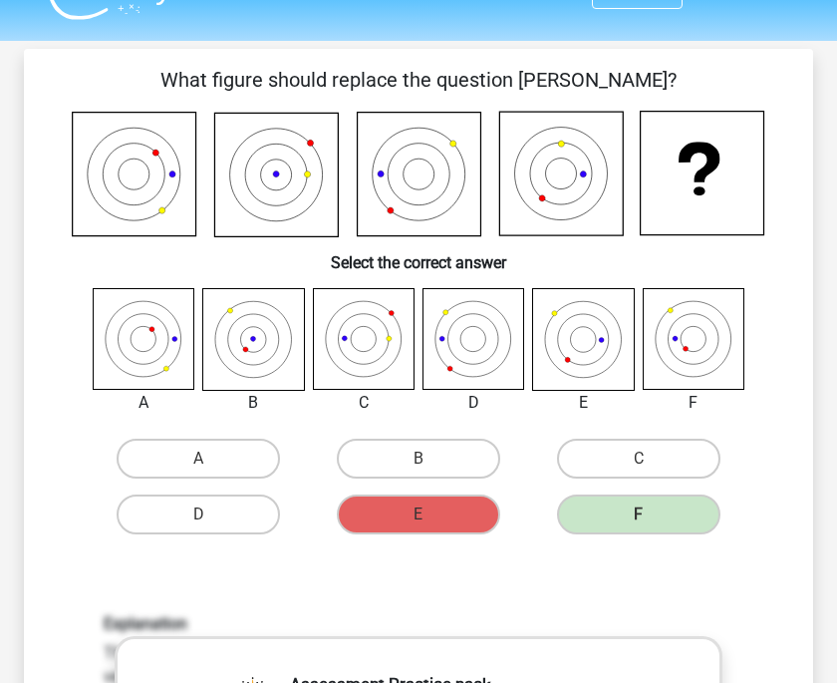
scroll to position [0, 0]
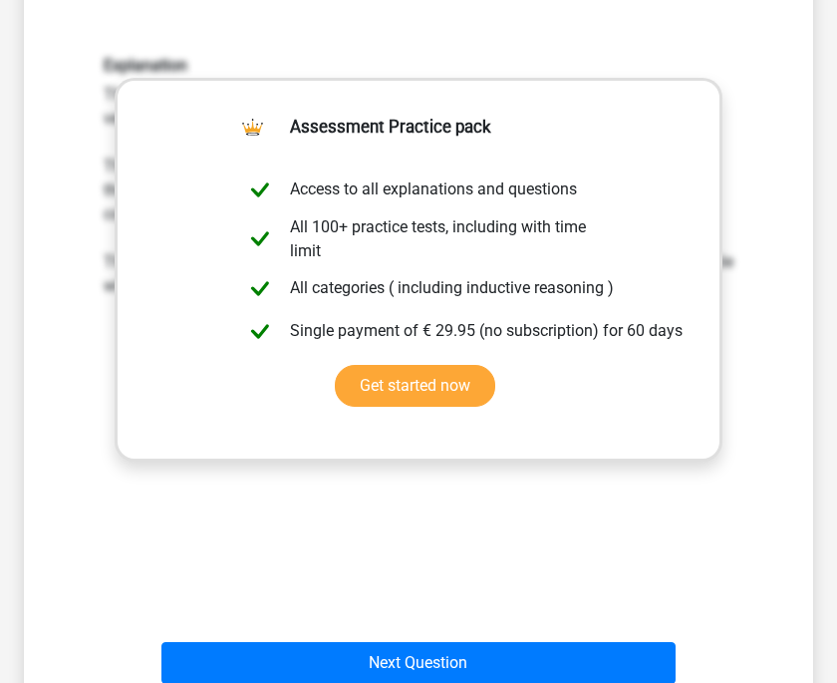
click at [587, 652] on button "Next Question" at bounding box center [418, 663] width 515 height 42
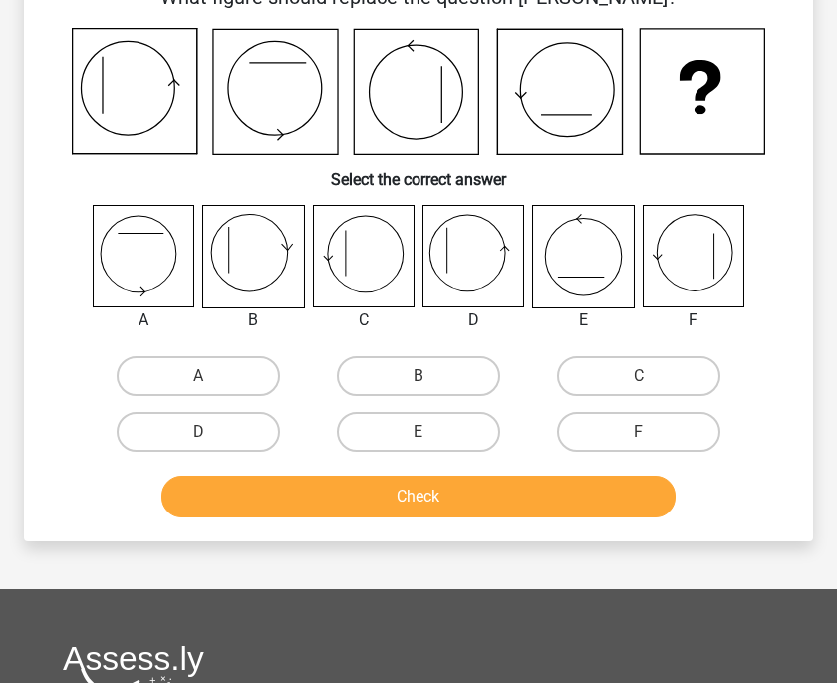
scroll to position [92, 0]
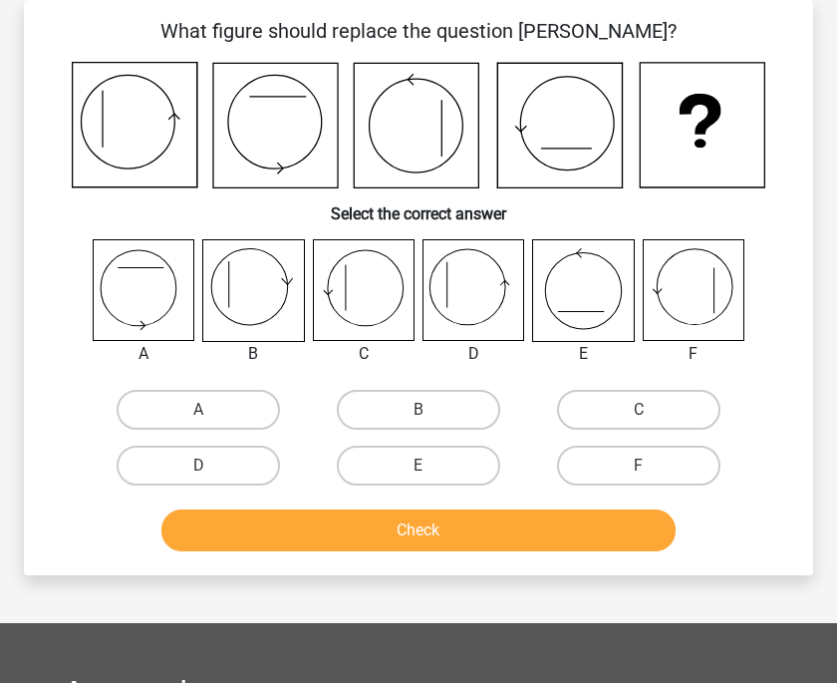
click at [435, 466] on label "E" at bounding box center [418, 466] width 163 height 40
click at [432, 466] on input "E" at bounding box center [425, 471] width 13 height 13
radio input "true"
click at [503, 541] on button "Check" at bounding box center [418, 530] width 515 height 42
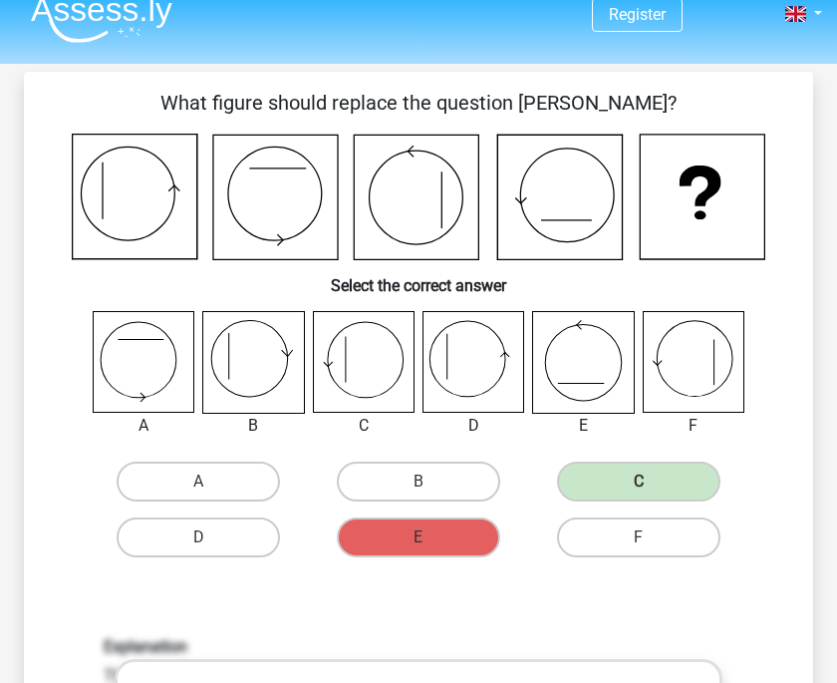
scroll to position [0, 0]
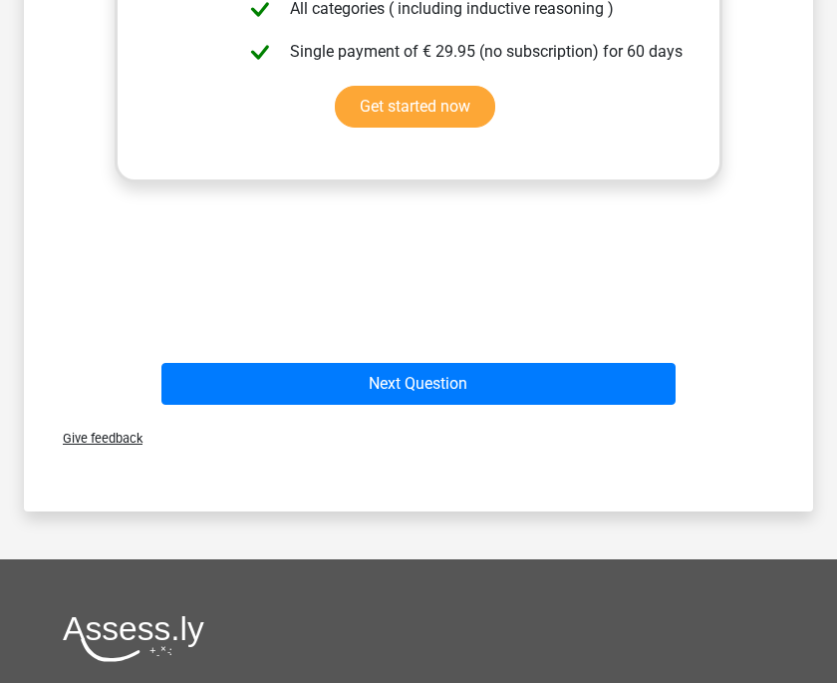
click at [623, 375] on button "Next Question" at bounding box center [418, 384] width 515 height 42
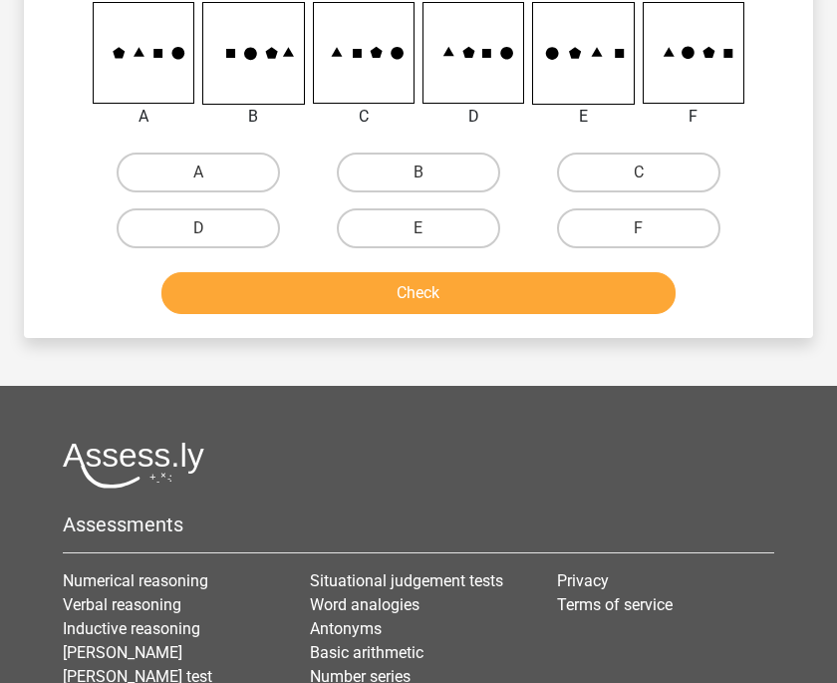
scroll to position [92, 0]
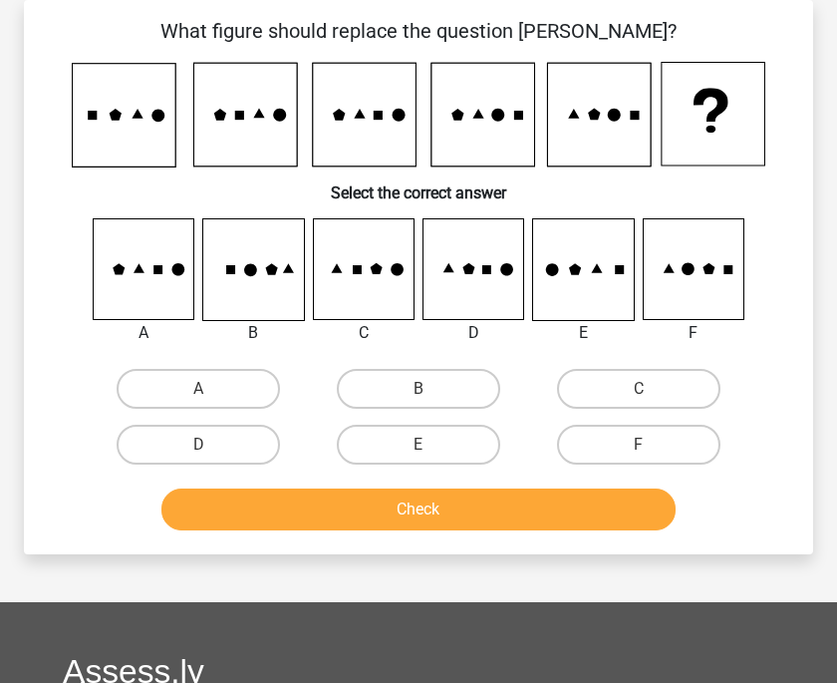
click at [442, 439] on label "E" at bounding box center [418, 445] width 163 height 40
click at [432, 445] on input "E" at bounding box center [425, 451] width 13 height 13
radio input "true"
click at [569, 507] on button "Check" at bounding box center [418, 509] width 515 height 42
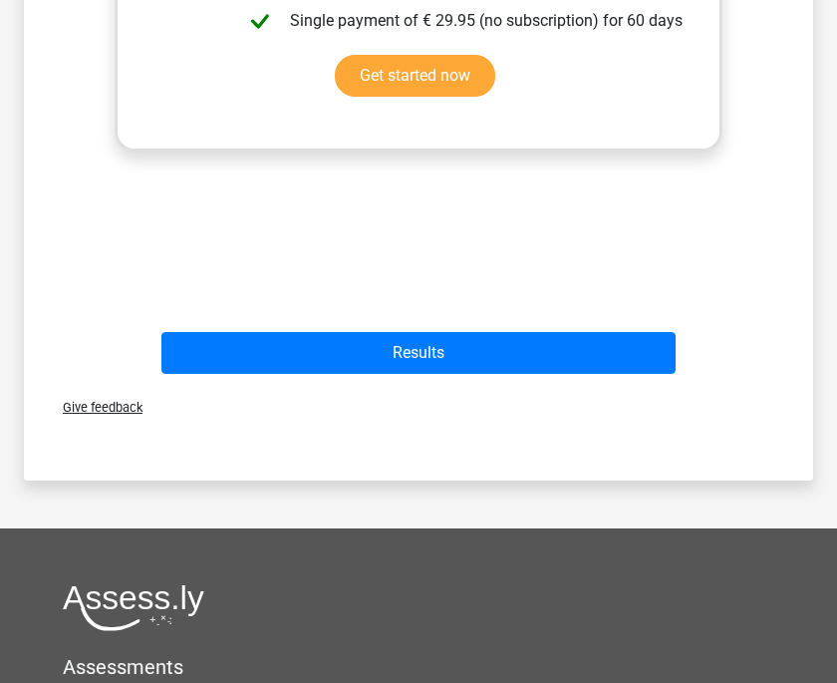
scroll to position [894, 0]
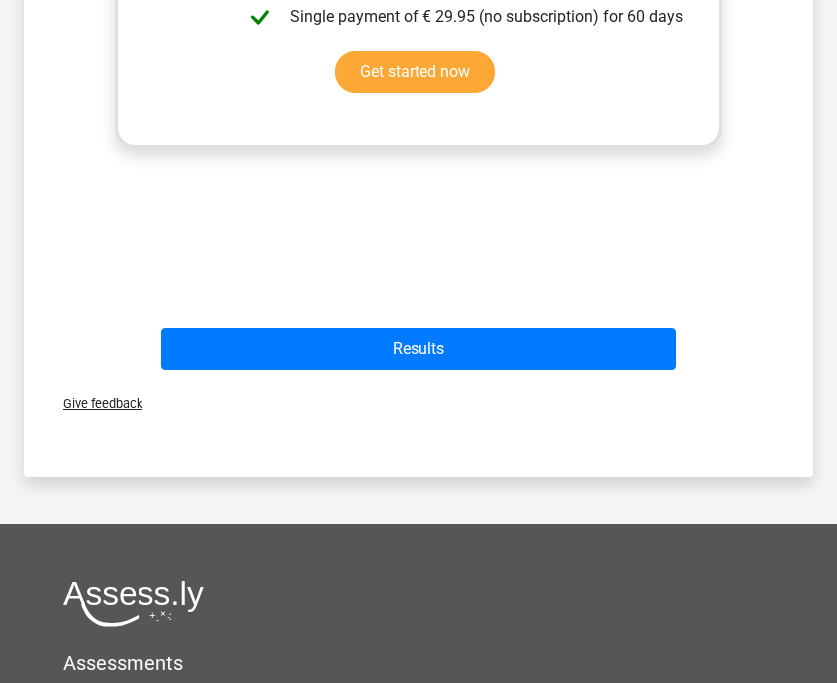
click at [613, 345] on button "Results" at bounding box center [418, 349] width 515 height 42
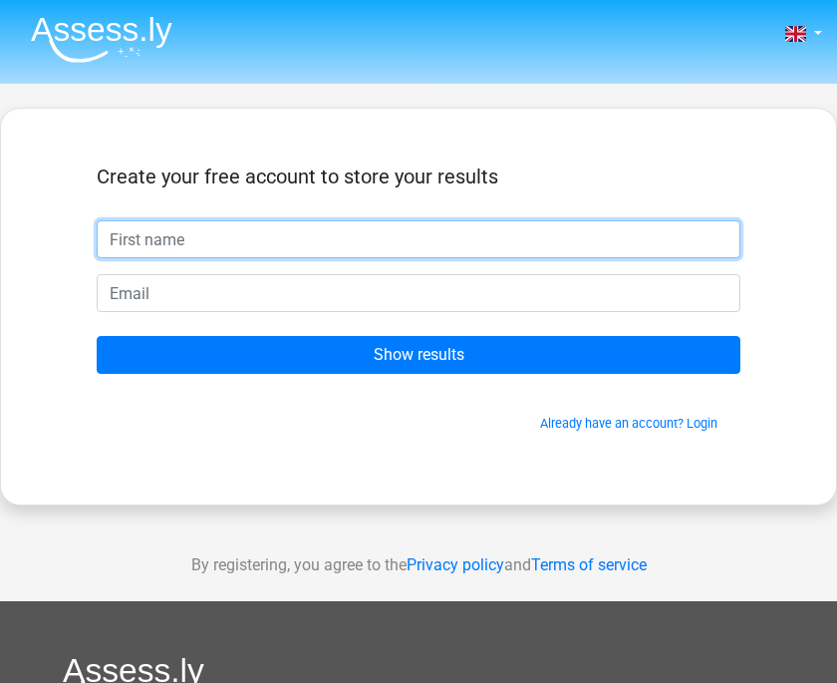
click at [445, 245] on input "text" at bounding box center [419, 239] width 644 height 38
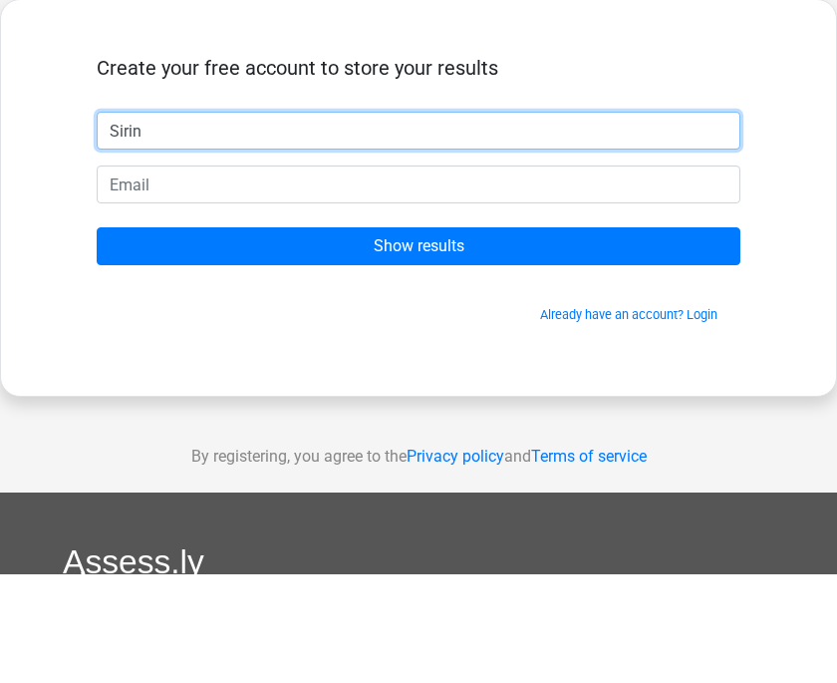
type input "Sirin"
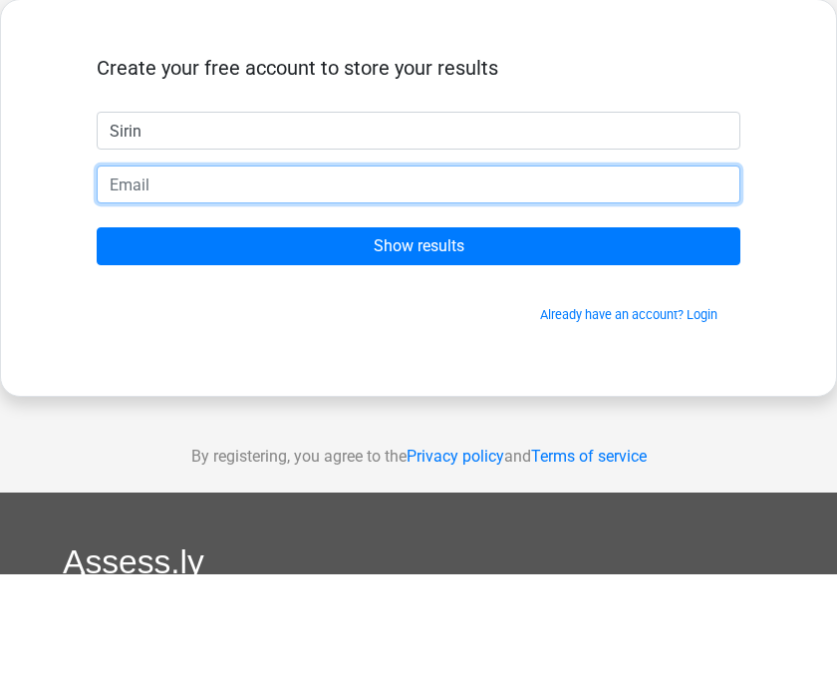
click at [231, 274] on input "email" at bounding box center [419, 293] width 644 height 38
type input "sirin.kpn@gmail.com"
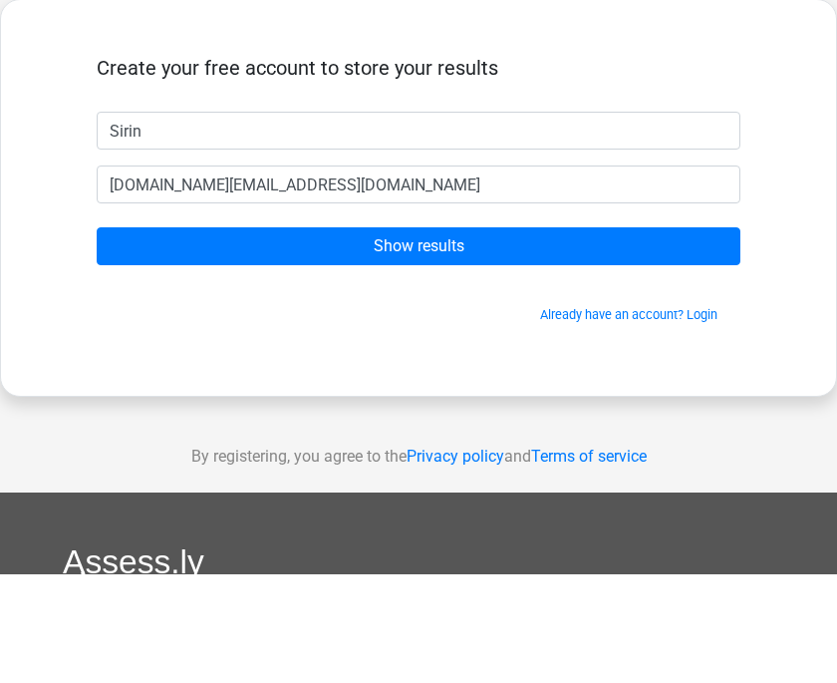
click at [378, 336] on input "Show results" at bounding box center [419, 355] width 644 height 38
